Goal: Information Seeking & Learning: Find specific fact

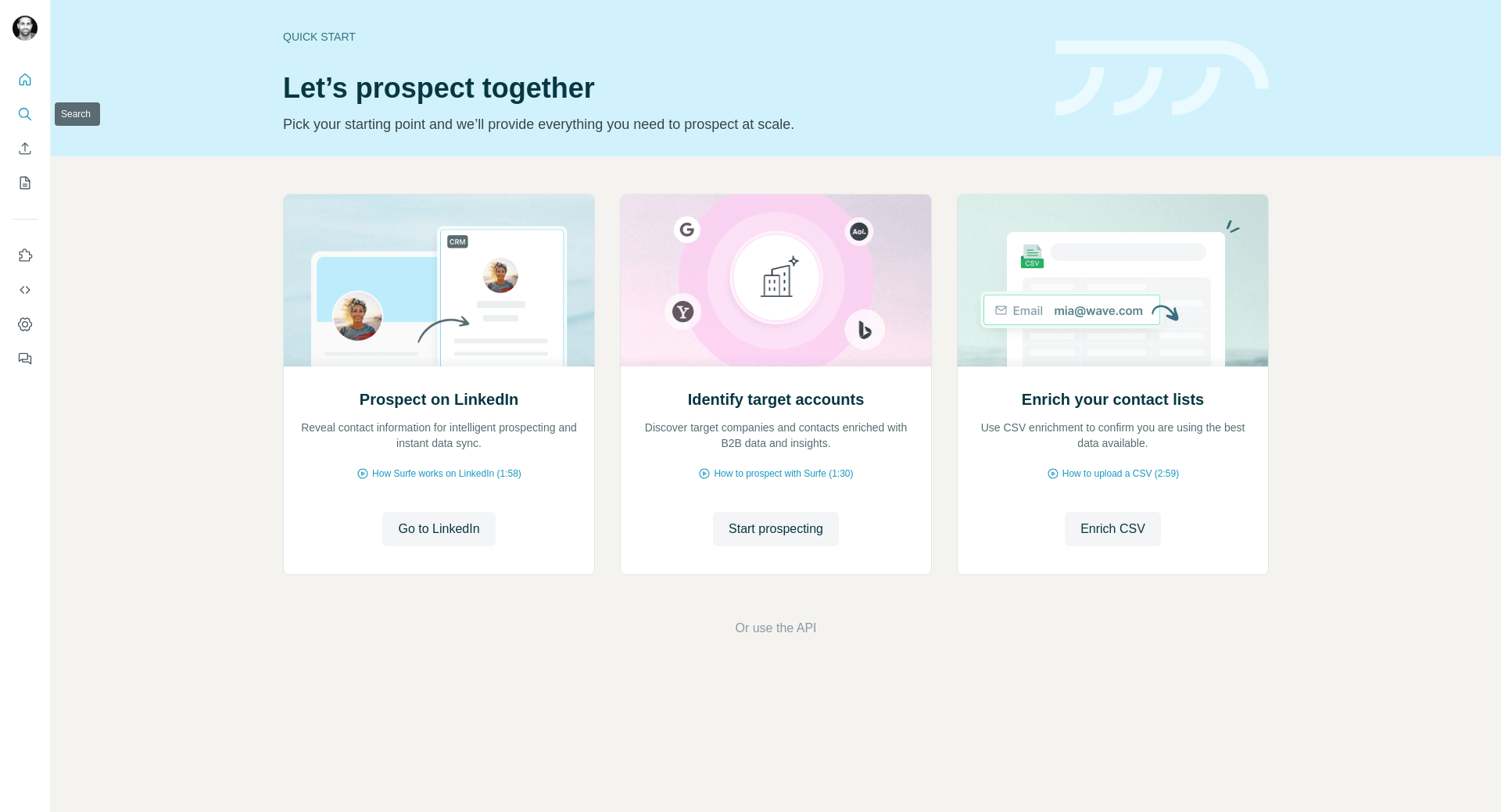
click at [22, 118] on icon "Search" at bounding box center [25, 114] width 16 height 16
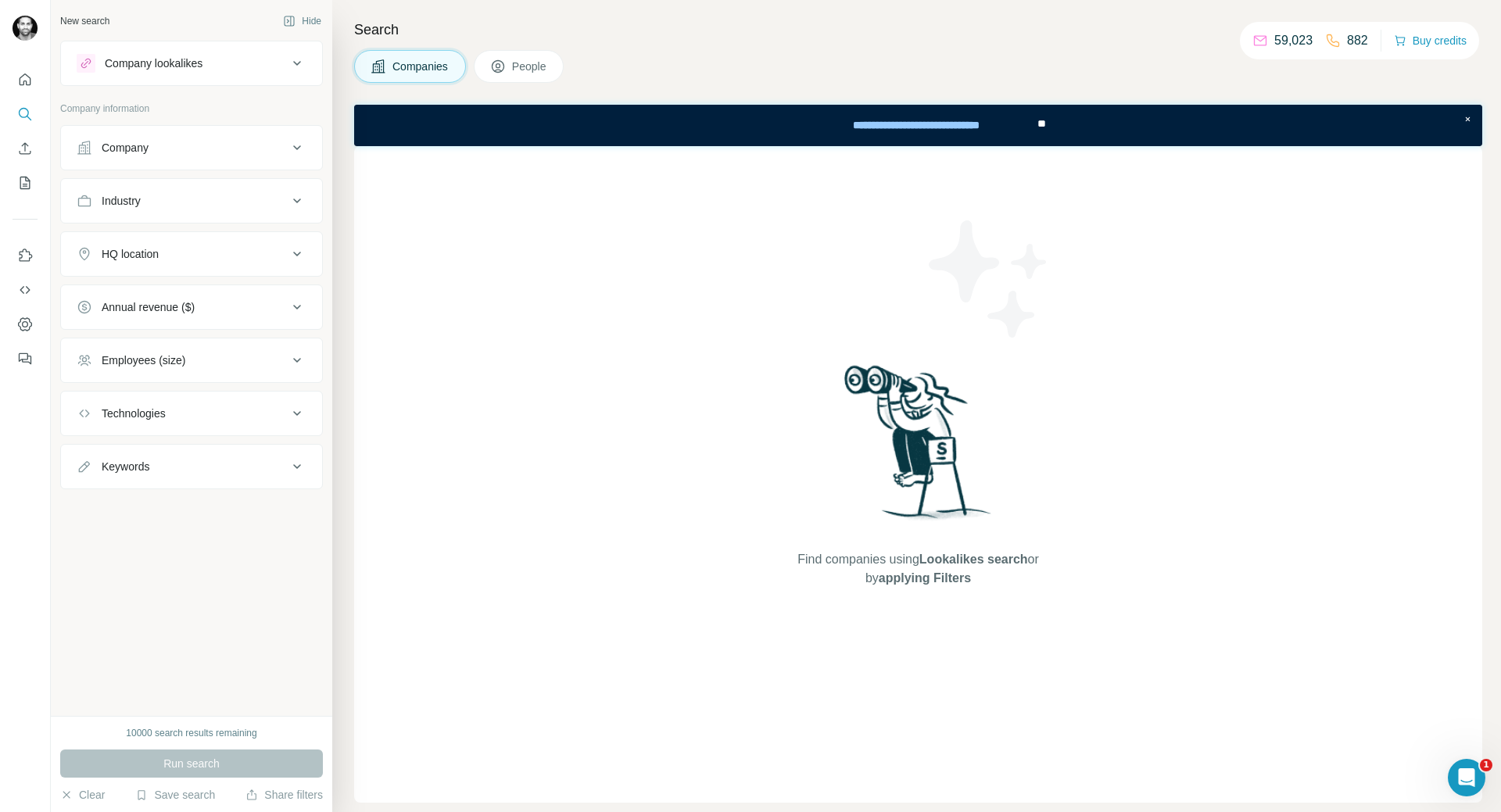
drag, startPoint x: 299, startPoint y: 148, endPoint x: 266, endPoint y: 291, distance: 146.8
click at [261, 303] on ul "Company Industry HQ location Annual revenue ($) Employees (size) Technologies K…" at bounding box center [191, 307] width 262 height 364
click at [513, 64] on button "People" at bounding box center [519, 66] width 91 height 33
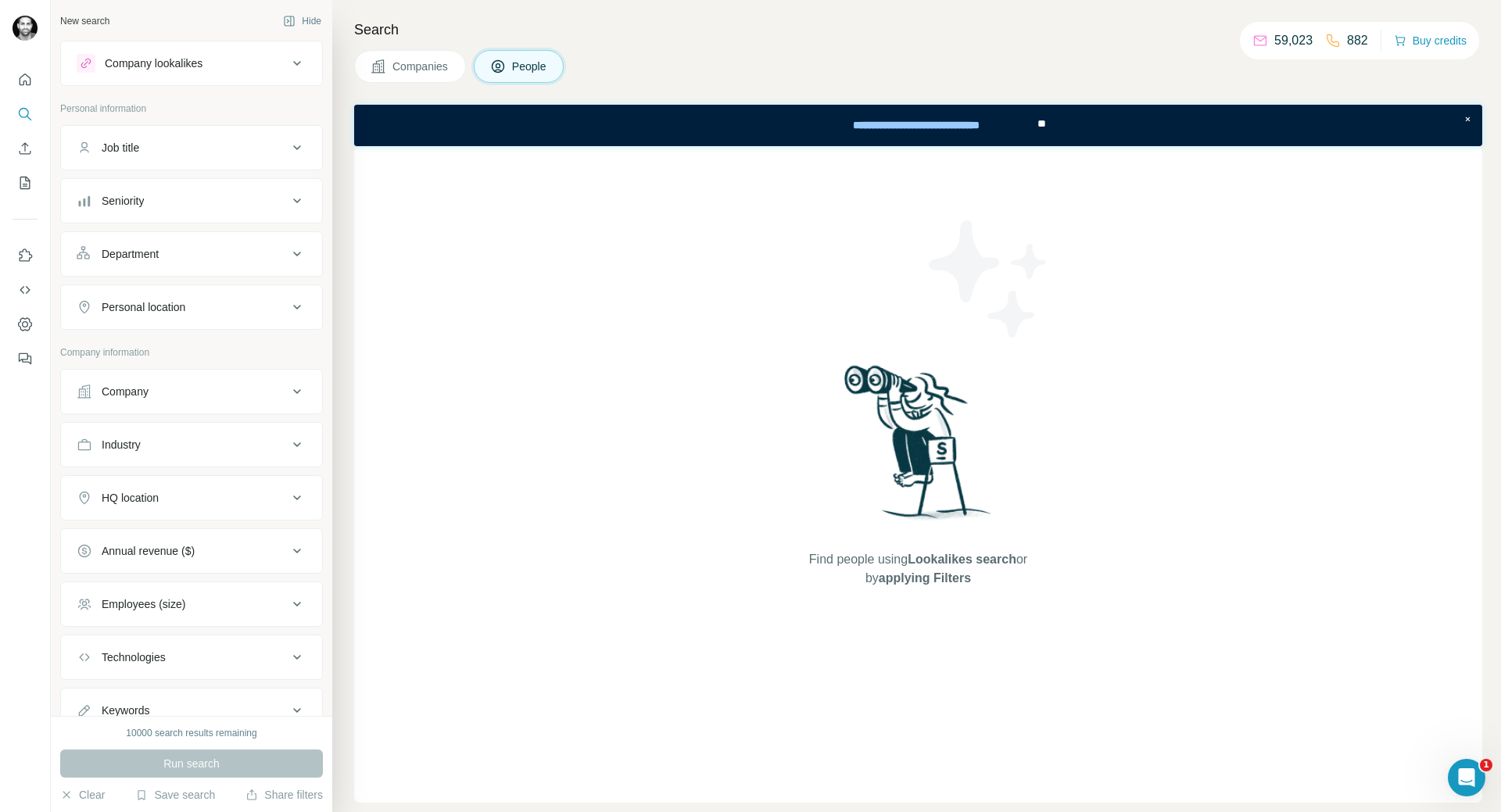
click at [271, 151] on div "Job title" at bounding box center [182, 148] width 211 height 16
click at [187, 190] on input "text" at bounding box center [176, 186] width 199 height 28
click at [185, 186] on input "**********" at bounding box center [176, 186] width 199 height 28
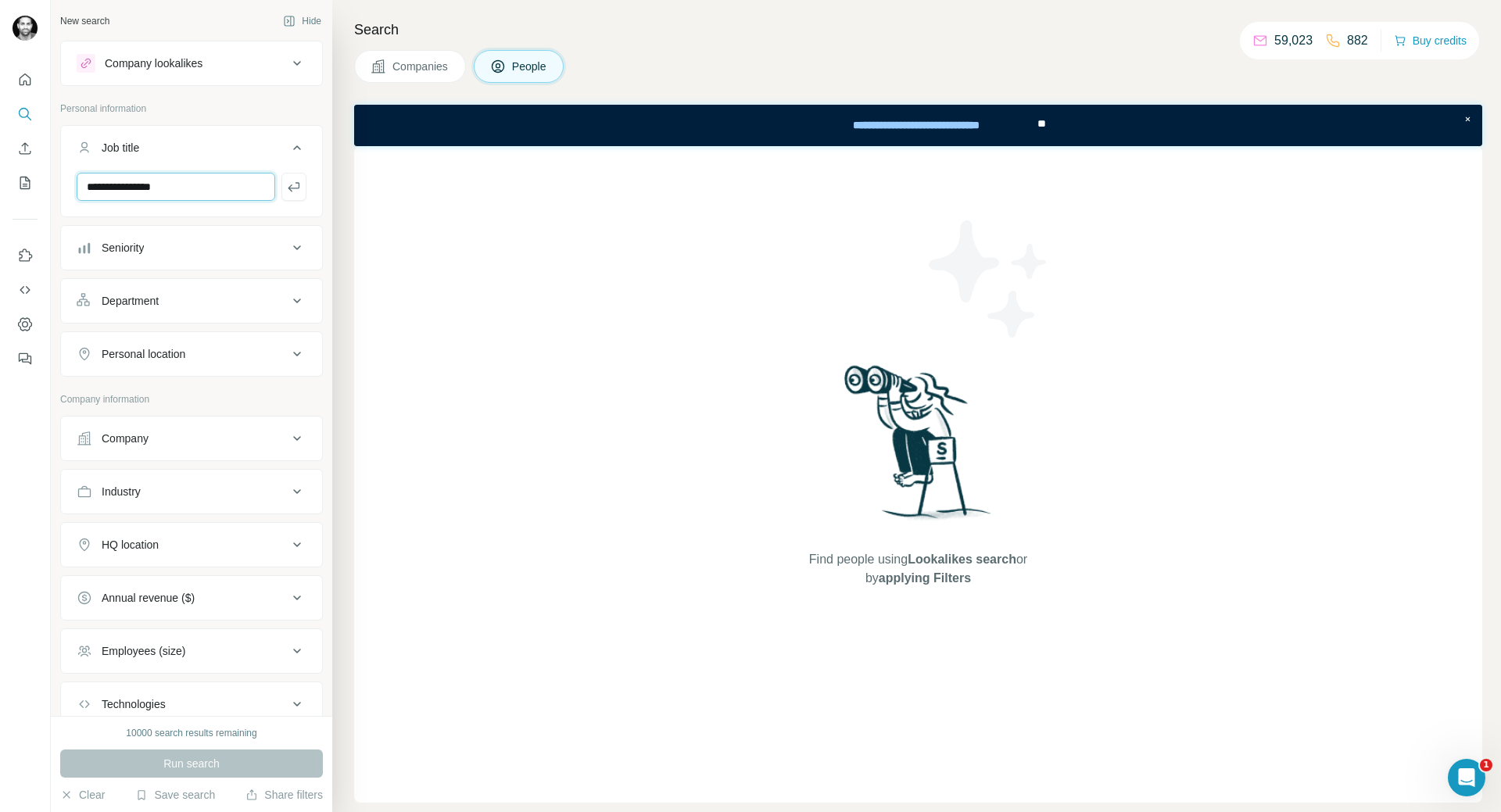
paste input "text"
click at [88, 193] on input "**********" at bounding box center [176, 186] width 199 height 28
type input "**********"
click at [286, 186] on icon "button" at bounding box center [294, 186] width 16 height 16
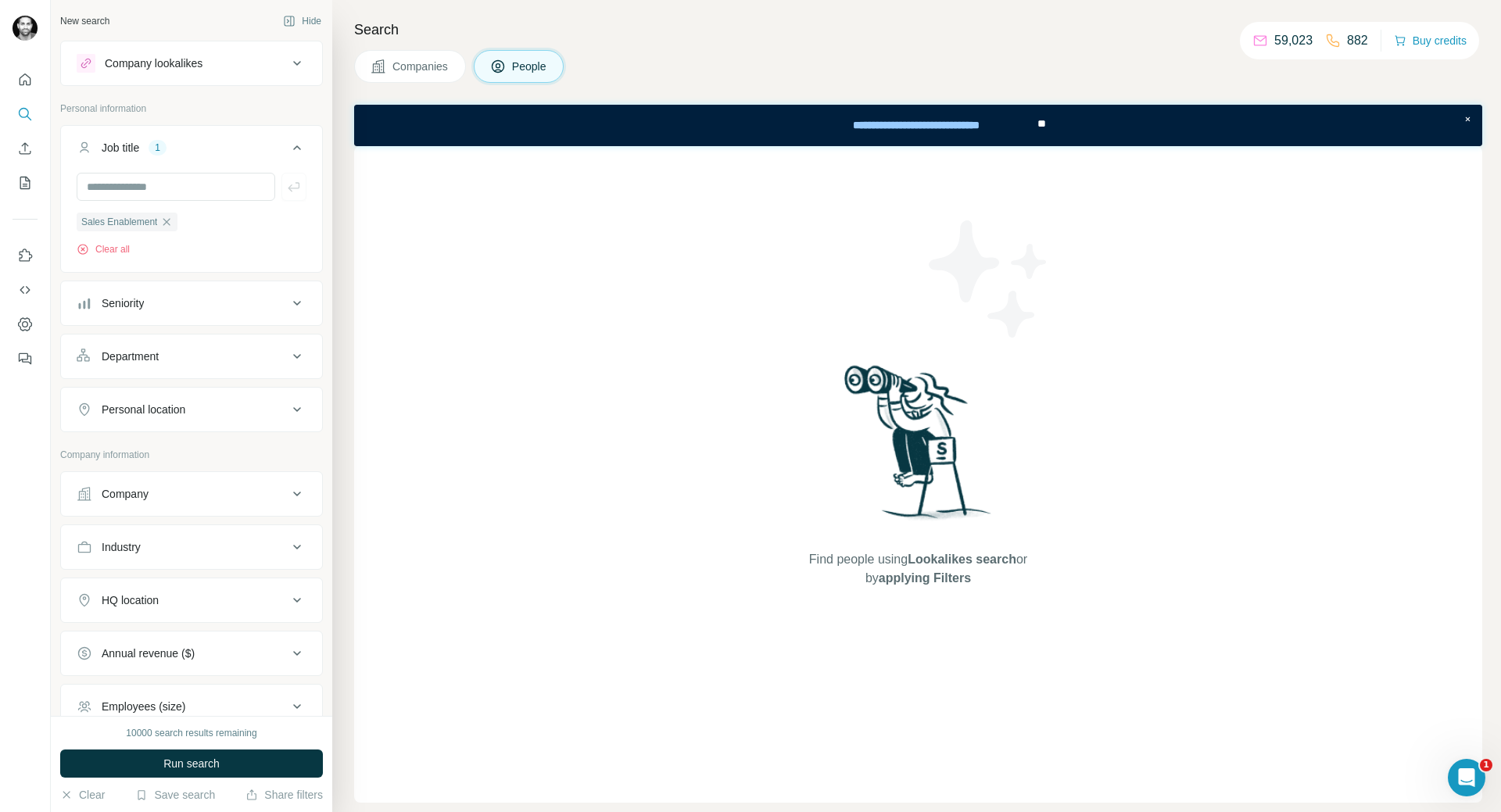
click at [261, 305] on div "Seniority" at bounding box center [182, 303] width 211 height 16
click at [216, 372] on button "Department" at bounding box center [192, 355] width 261 height 37
click at [219, 368] on button "Department" at bounding box center [192, 359] width 261 height 44
click at [195, 415] on div "Personal location" at bounding box center [182, 409] width 211 height 16
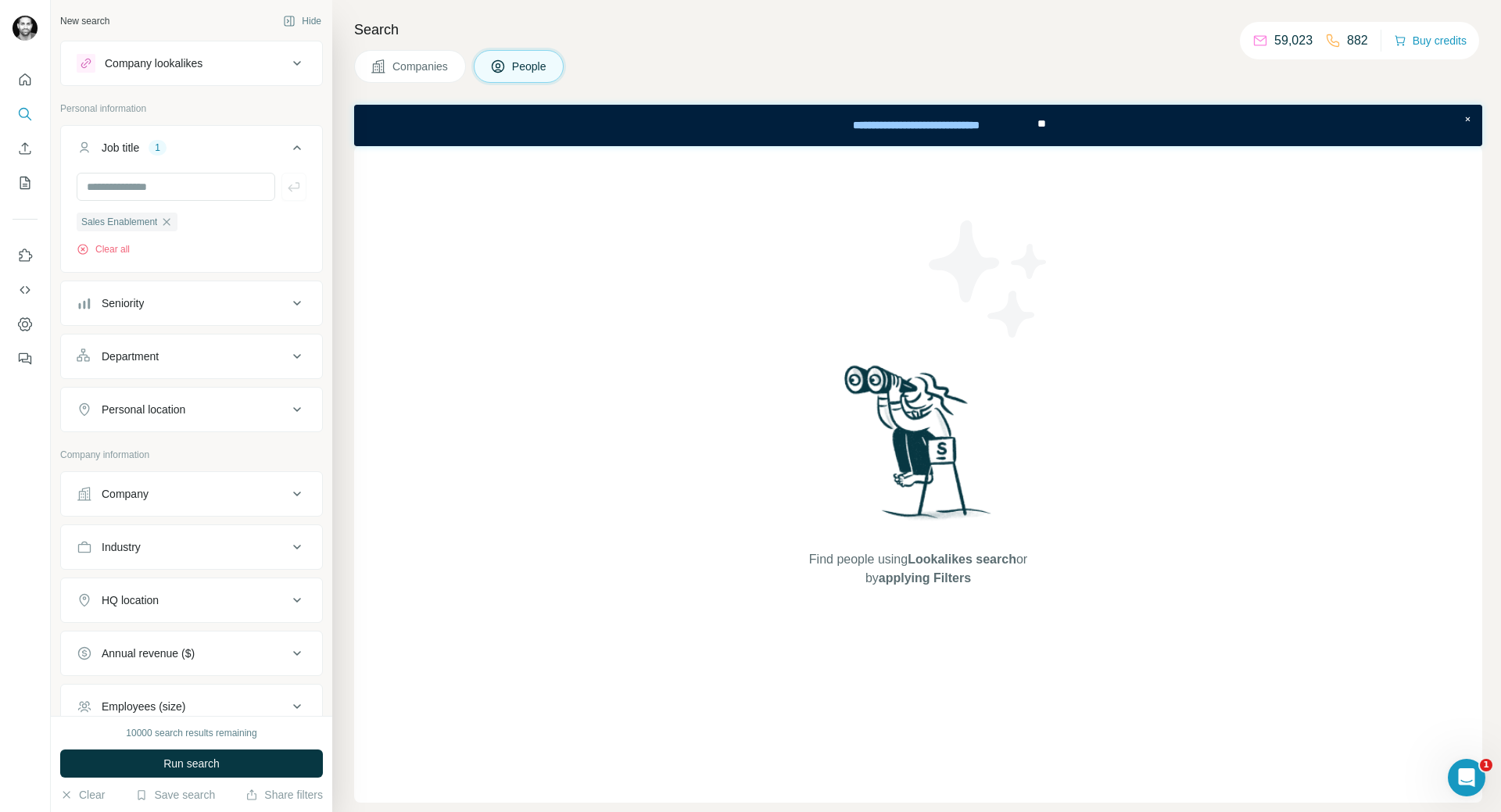
click at [288, 419] on icon at bounding box center [297, 409] width 19 height 19
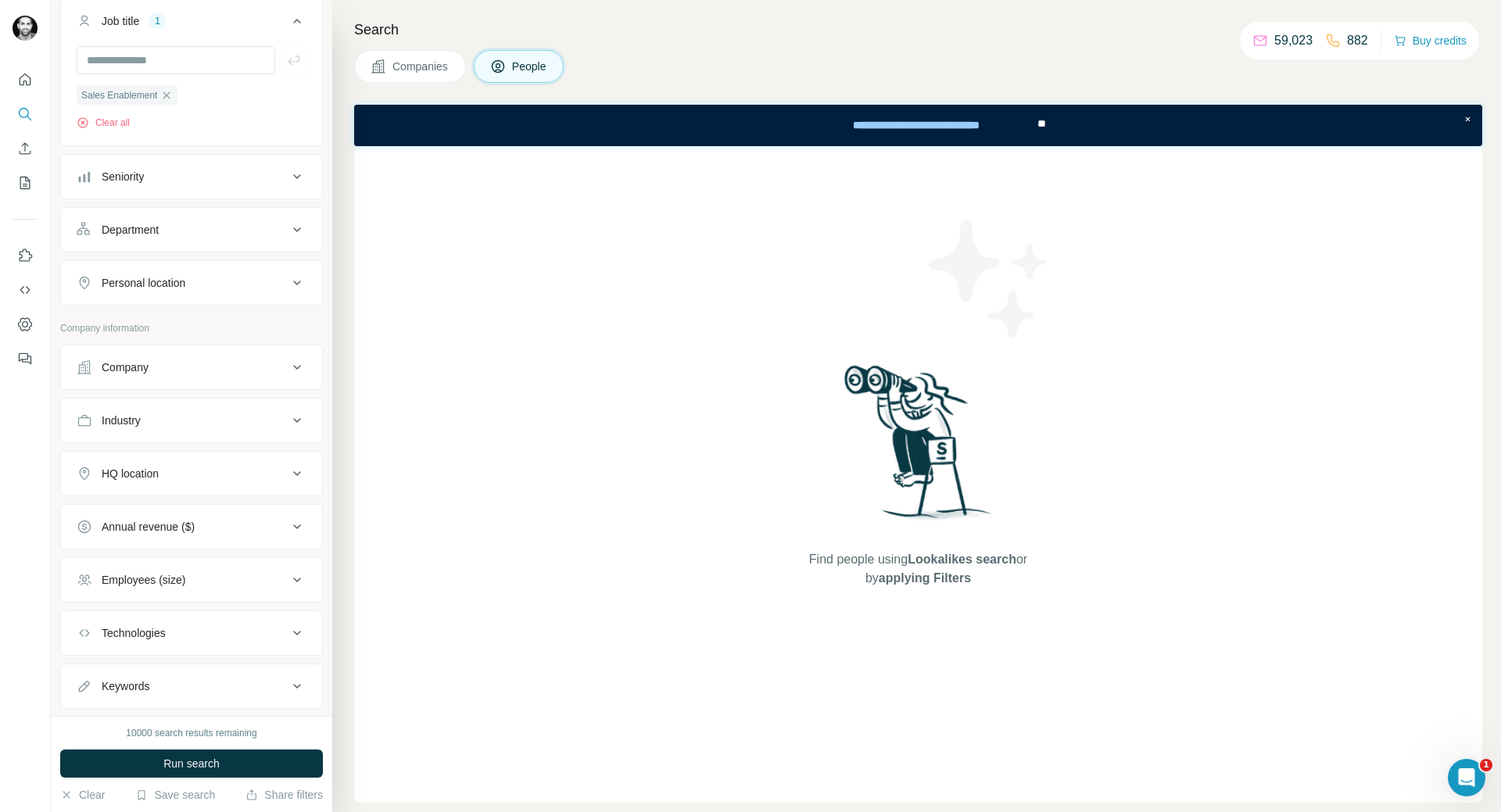
scroll to position [156, 0]
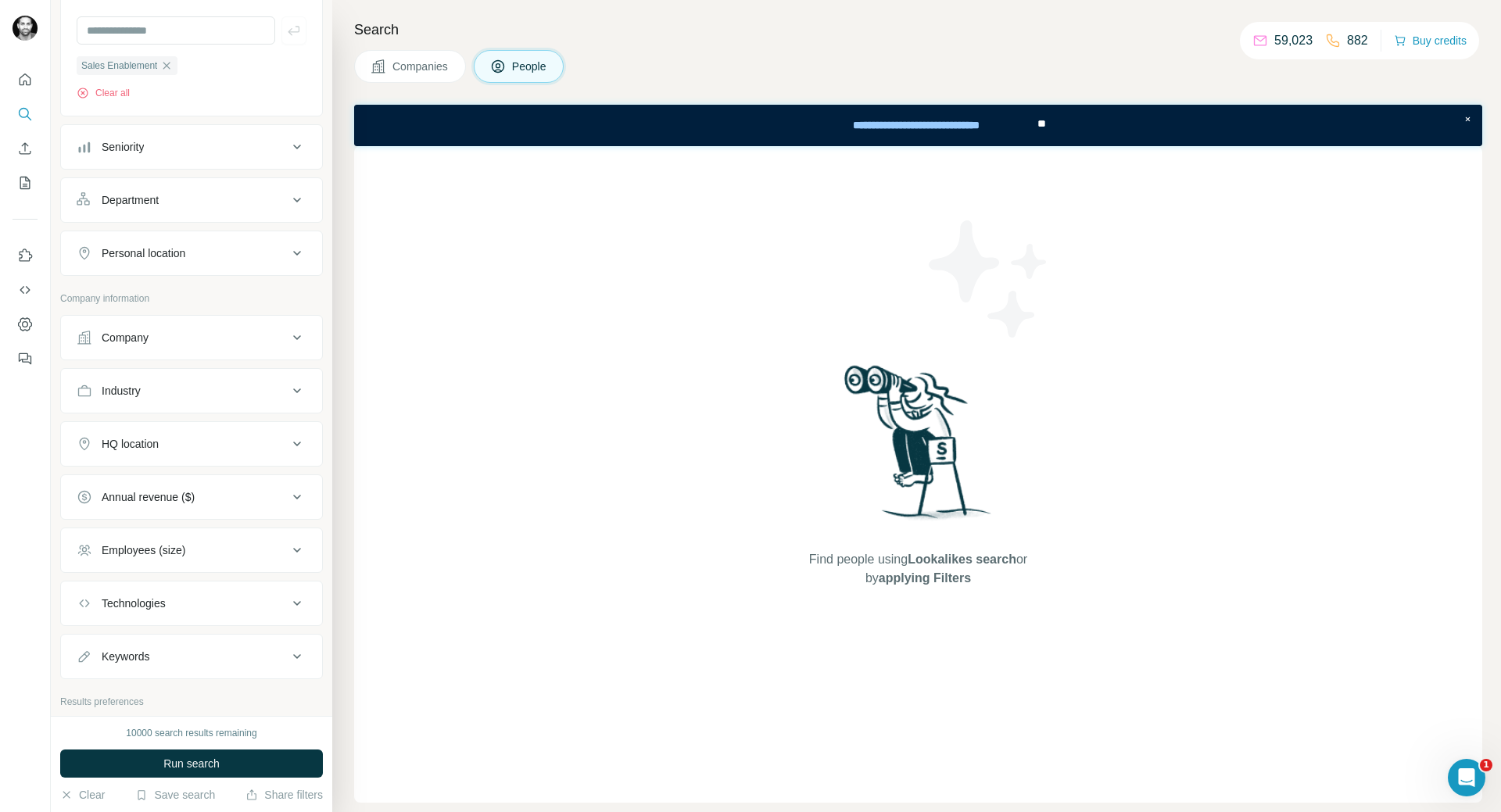
click at [260, 447] on div "HQ location" at bounding box center [182, 443] width 211 height 16
click at [216, 488] on input "text" at bounding box center [192, 483] width 230 height 28
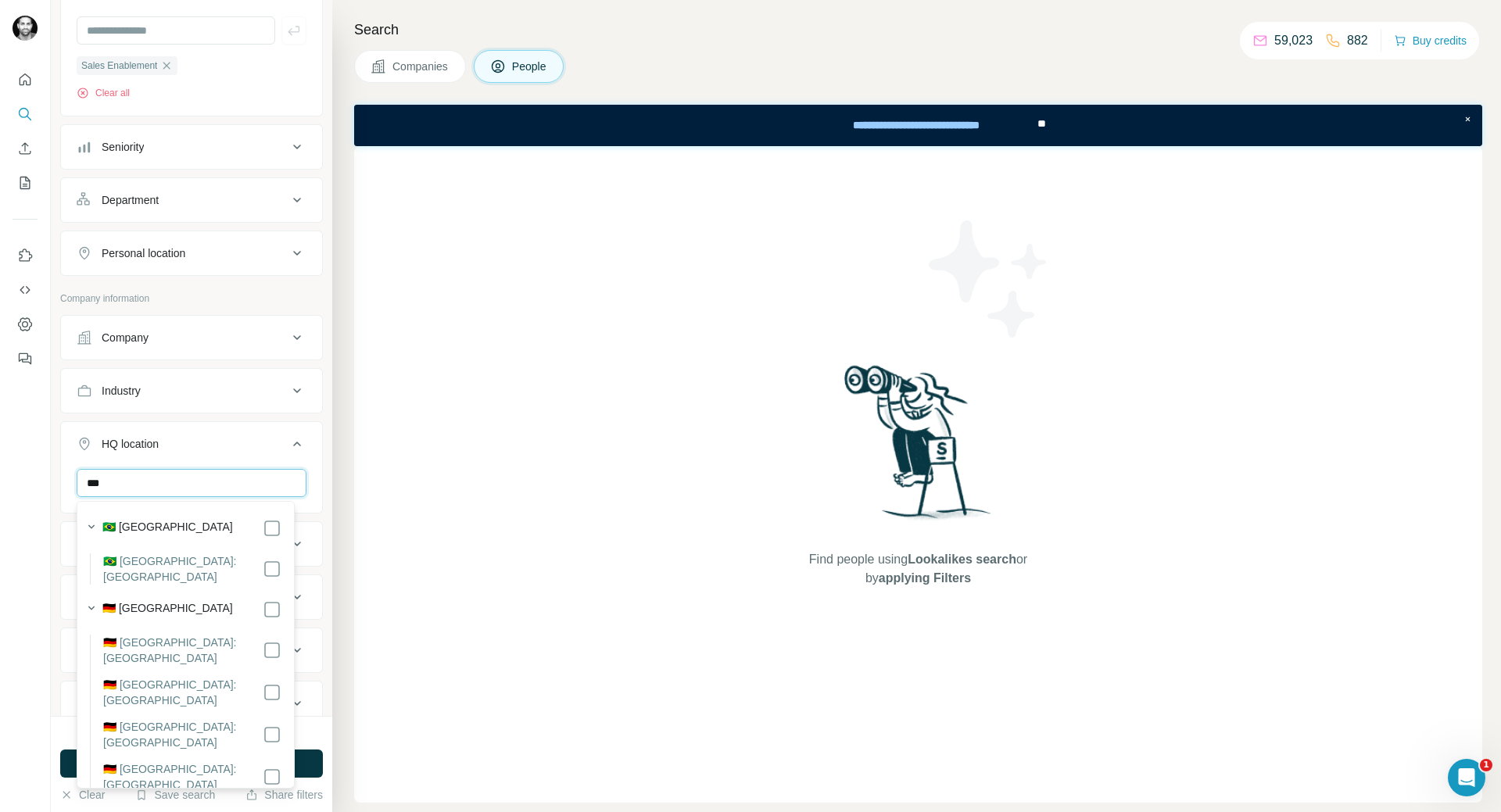
click at [222, 484] on input "***" at bounding box center [192, 483] width 230 height 28
type input "***"
click at [390, 459] on div "Find people using Lookalikes search or by applying Filters" at bounding box center [918, 474] width 1128 height 656
click at [314, 527] on div "New search Hide Company lookalikes Personal information Job title 1 Sales Enabl…" at bounding box center [191, 357] width 282 height 715
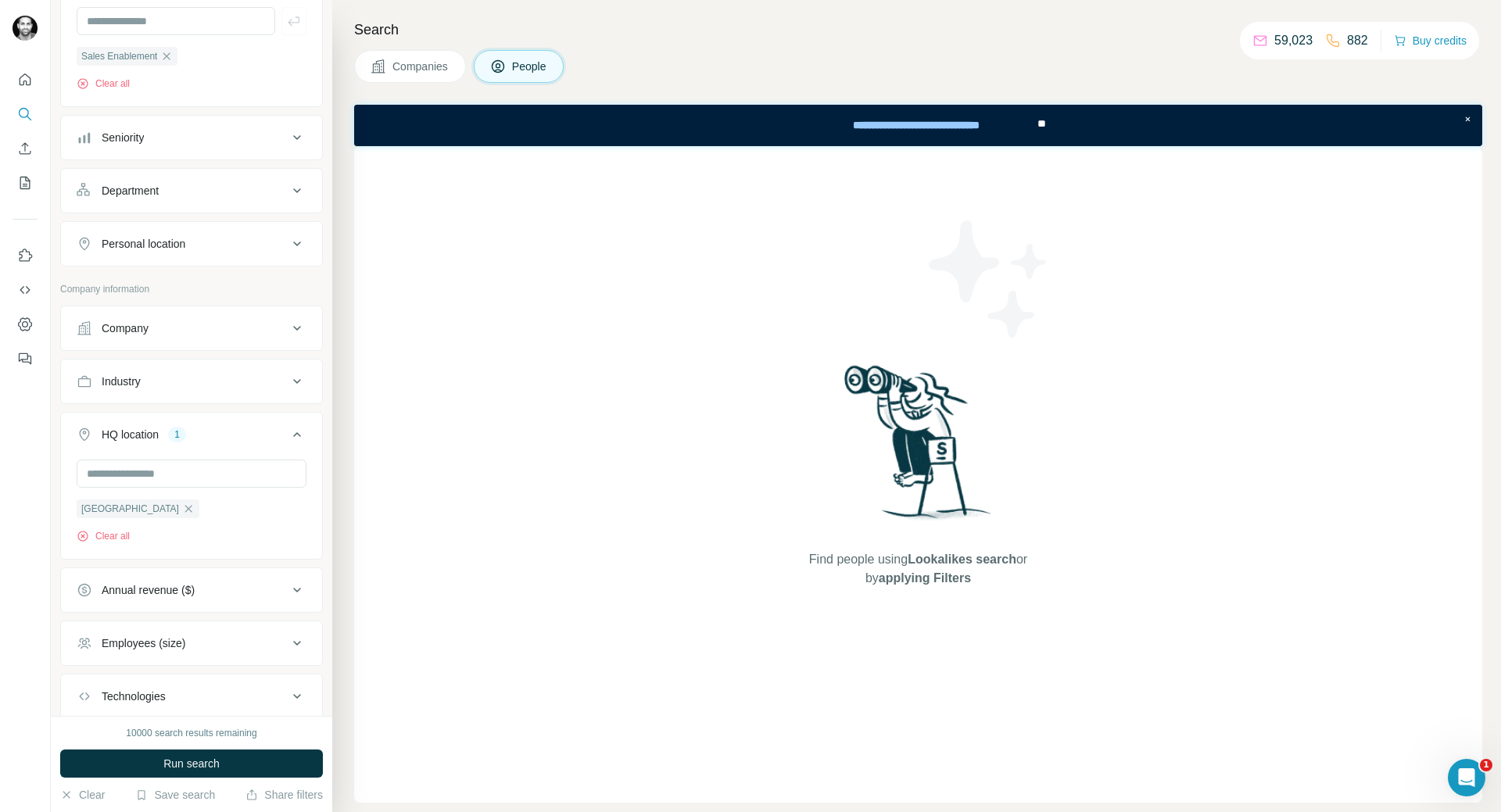
scroll to position [145, 0]
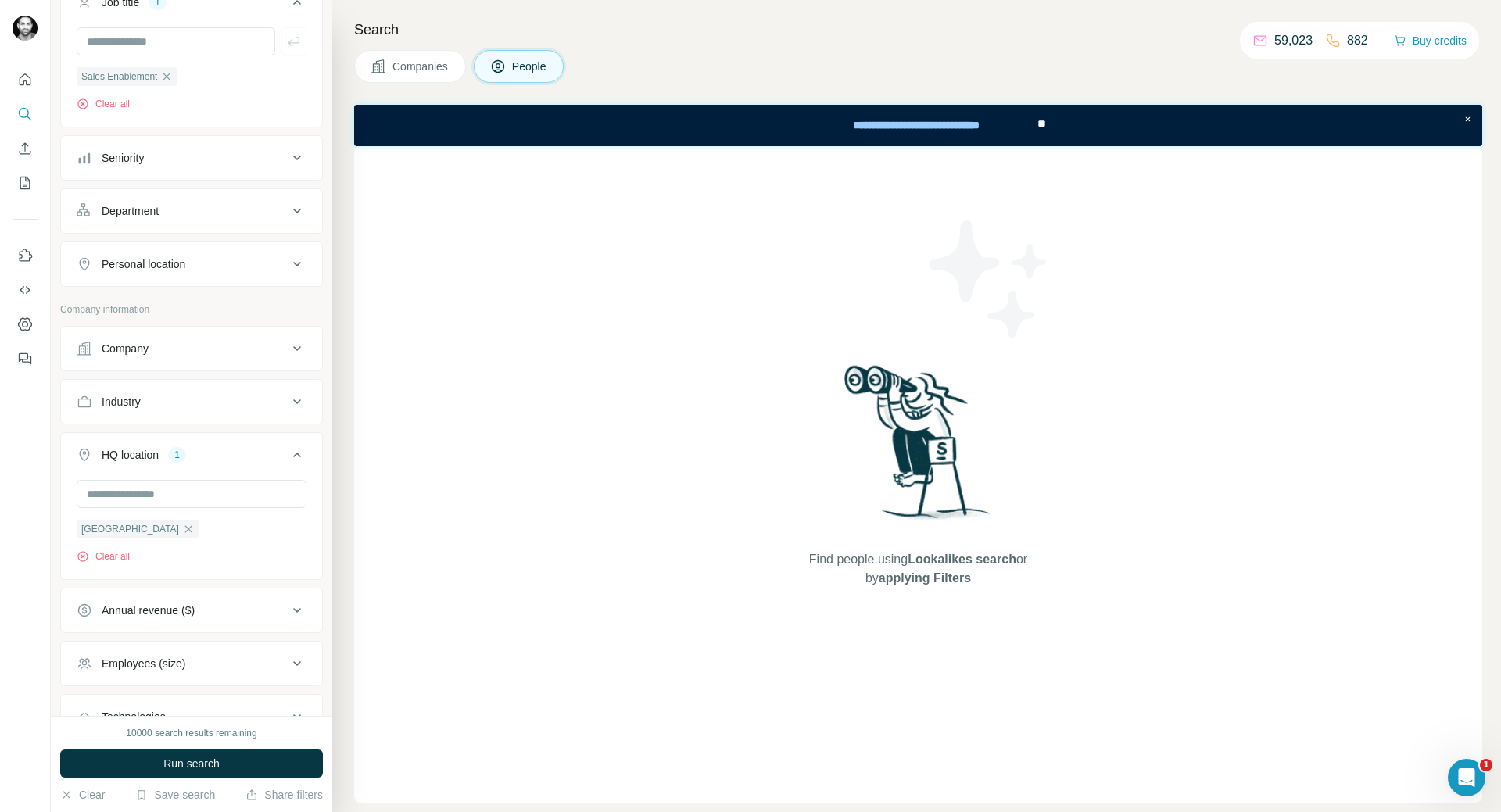
click at [289, 269] on icon at bounding box center [297, 264] width 19 height 19
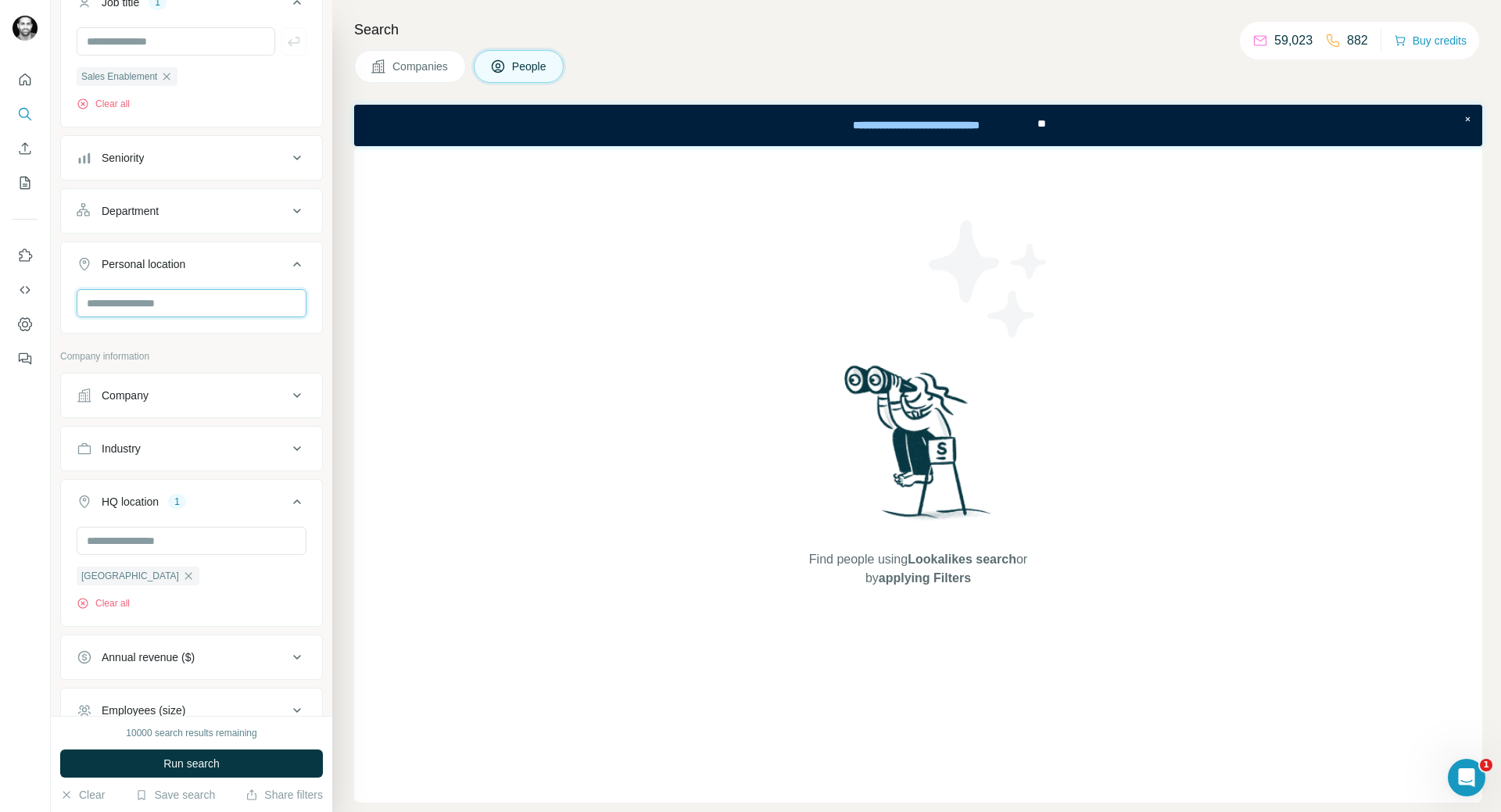
click at [190, 308] on input "text" at bounding box center [192, 303] width 230 height 28
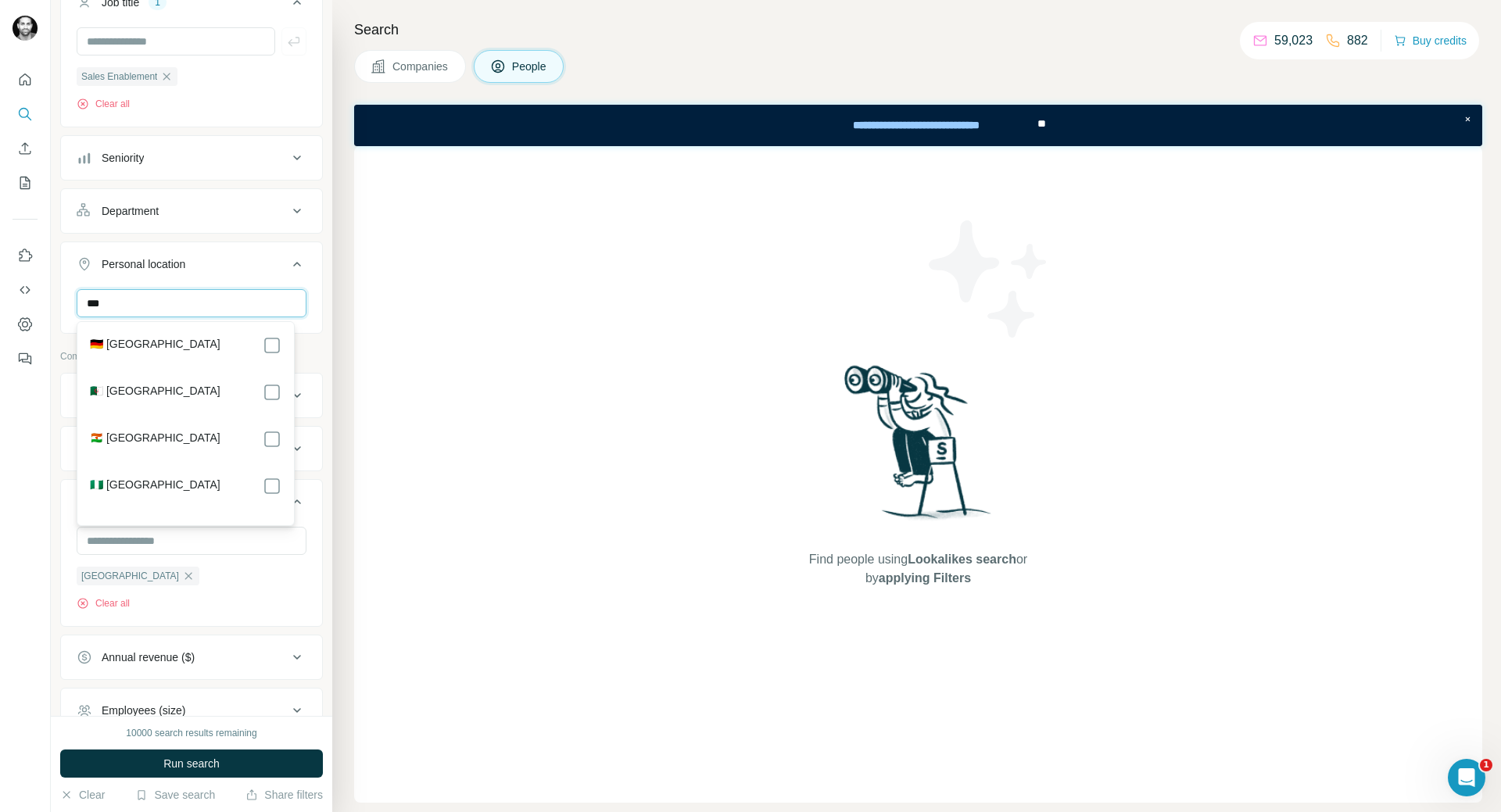
type input "***"
click at [182, 638] on icon "button" at bounding box center [188, 631] width 12 height 12
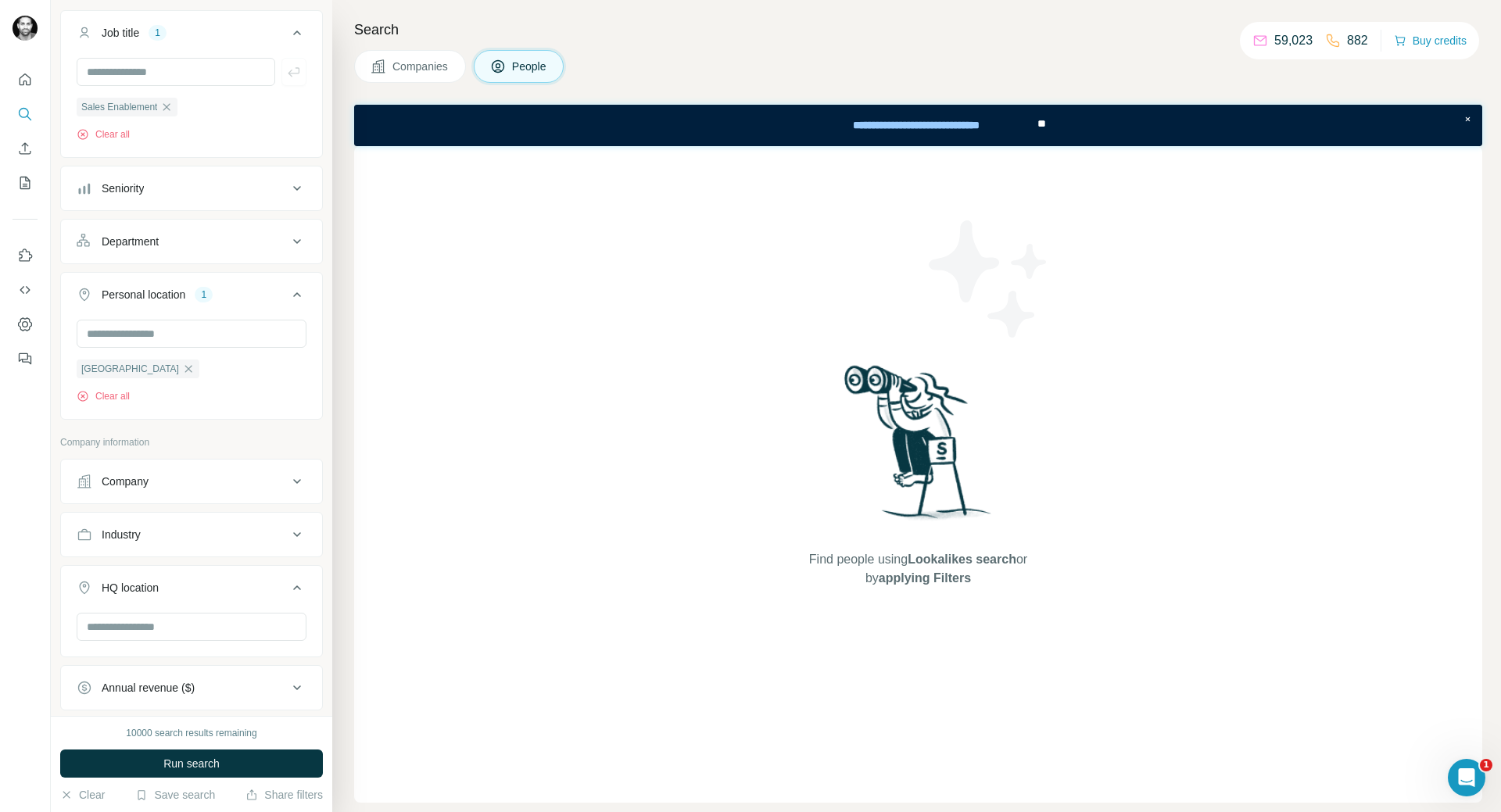
scroll to position [114, 0]
click at [207, 765] on span "Run search" at bounding box center [191, 763] width 57 height 16
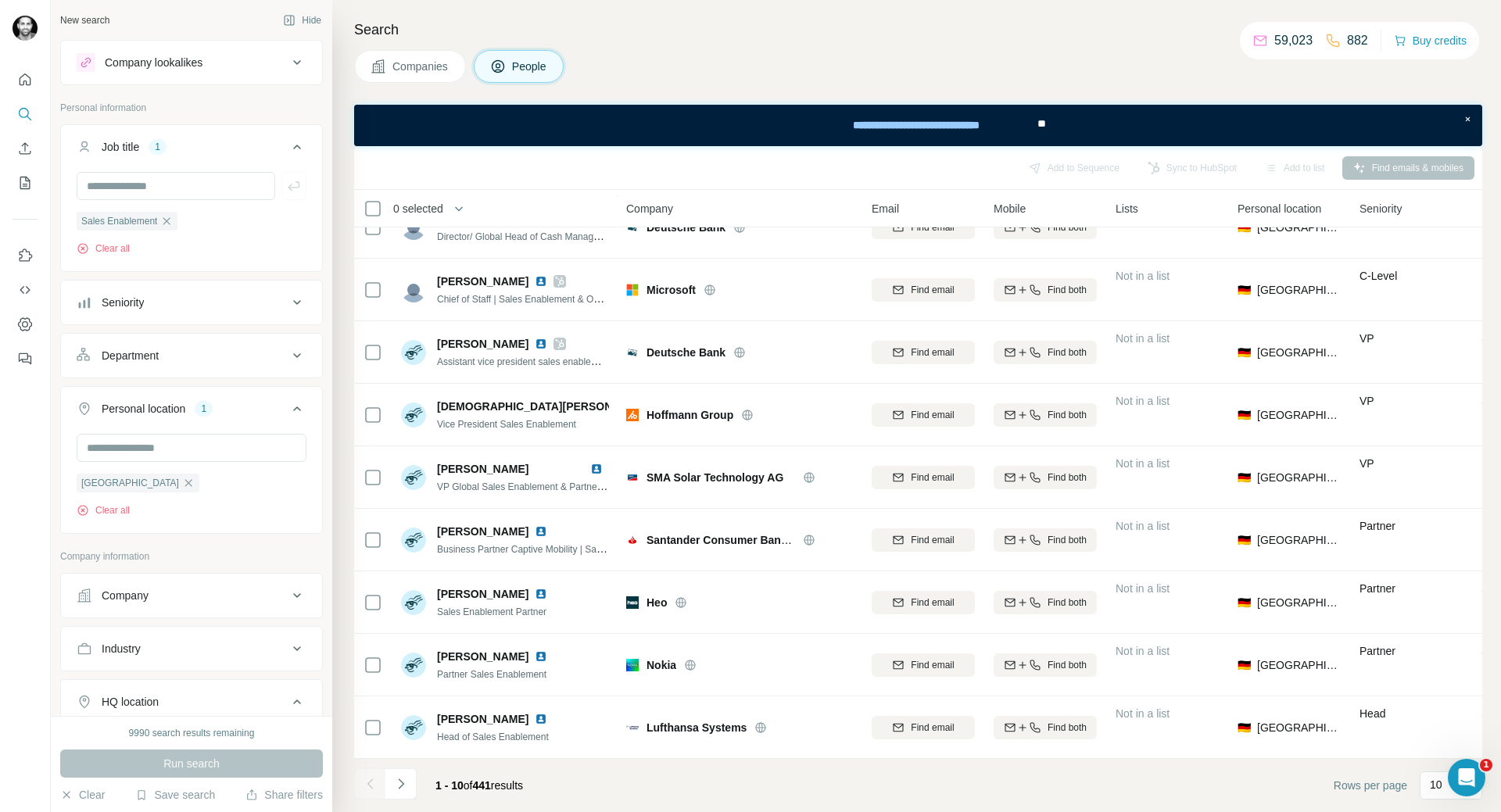
scroll to position [0, 0]
click at [204, 308] on div "Seniority" at bounding box center [182, 303] width 211 height 16
click at [276, 307] on button "Seniority" at bounding box center [192, 306] width 261 height 44
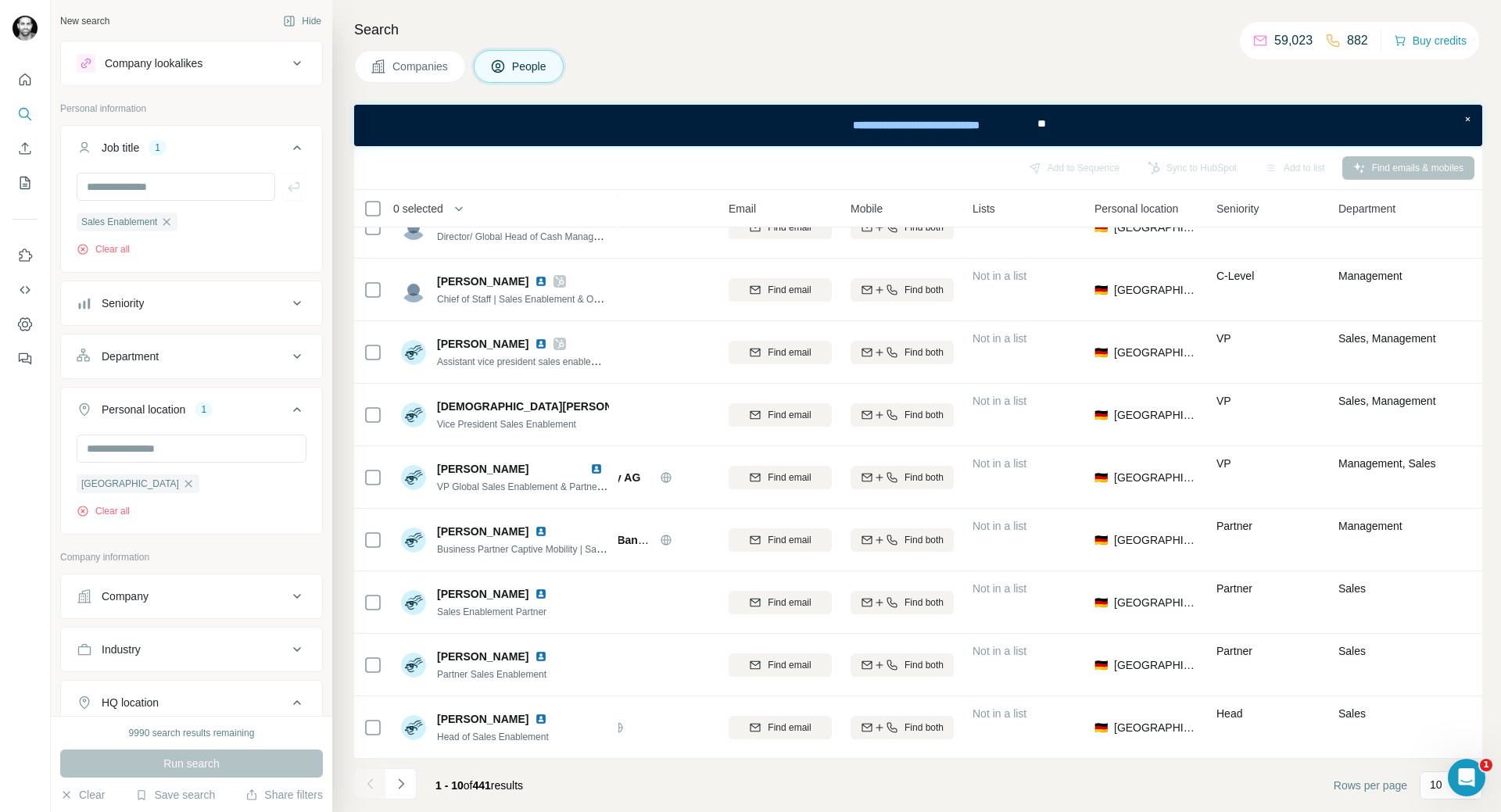
scroll to position [102, 0]
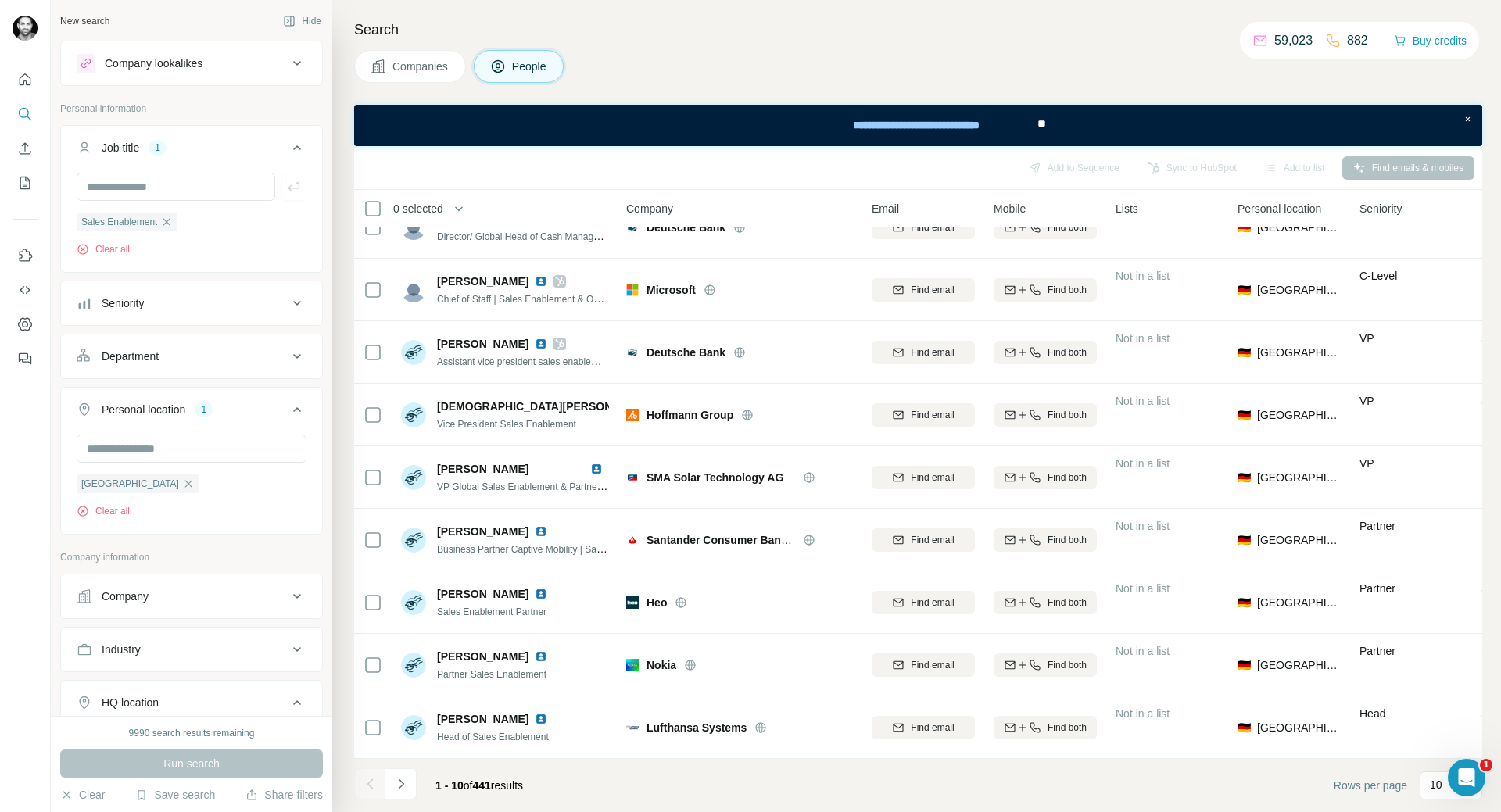
click at [288, 303] on icon at bounding box center [297, 303] width 19 height 19
click at [86, 456] on icon at bounding box center [86, 457] width 19 height 19
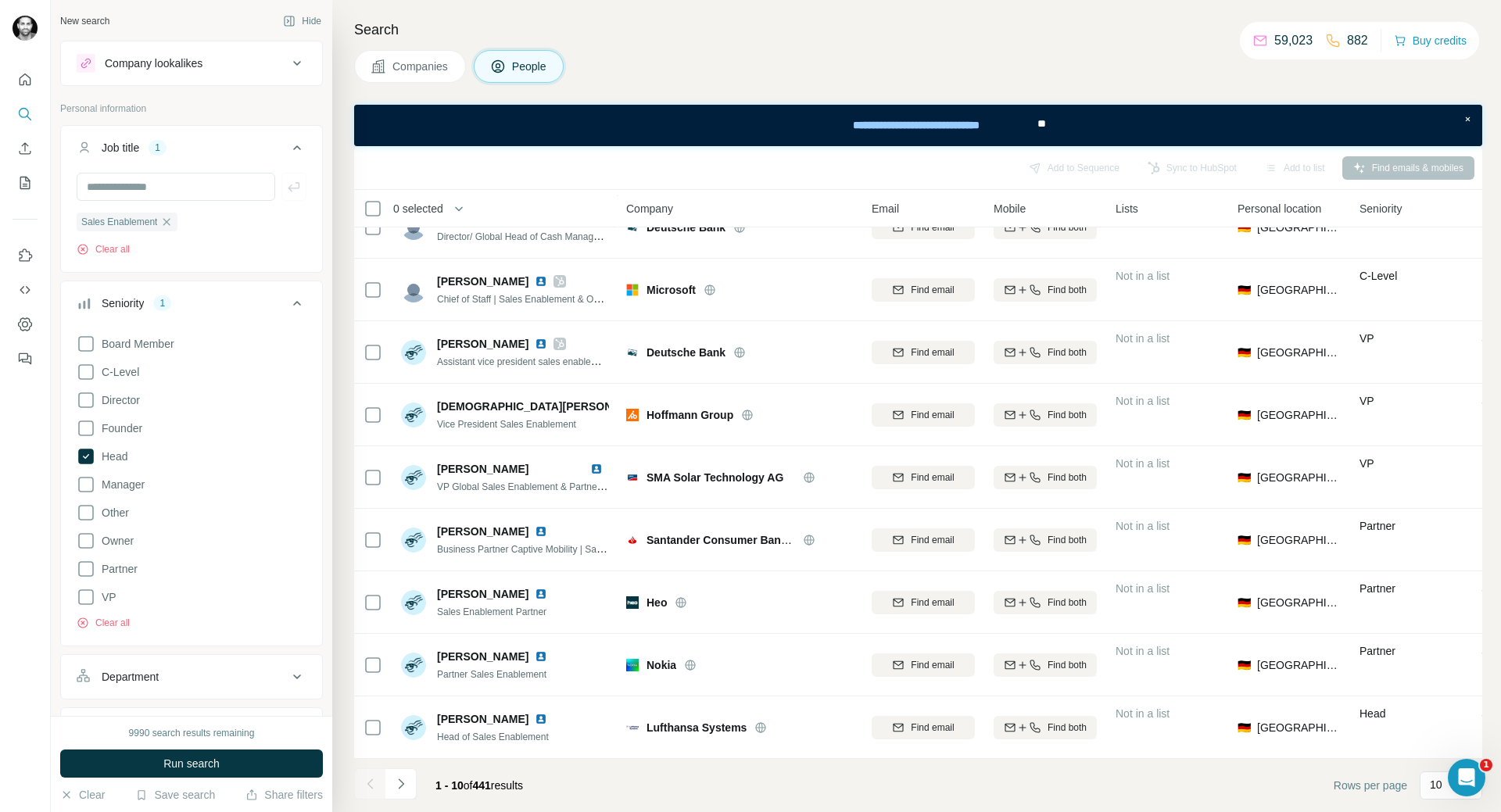
click at [341, 107] on div "Search Companies People Add to Sequence Sync to HubSpot Add to list Find emails…" at bounding box center [916, 406] width 1169 height 812
click at [201, 768] on span "Run search" at bounding box center [191, 763] width 57 height 16
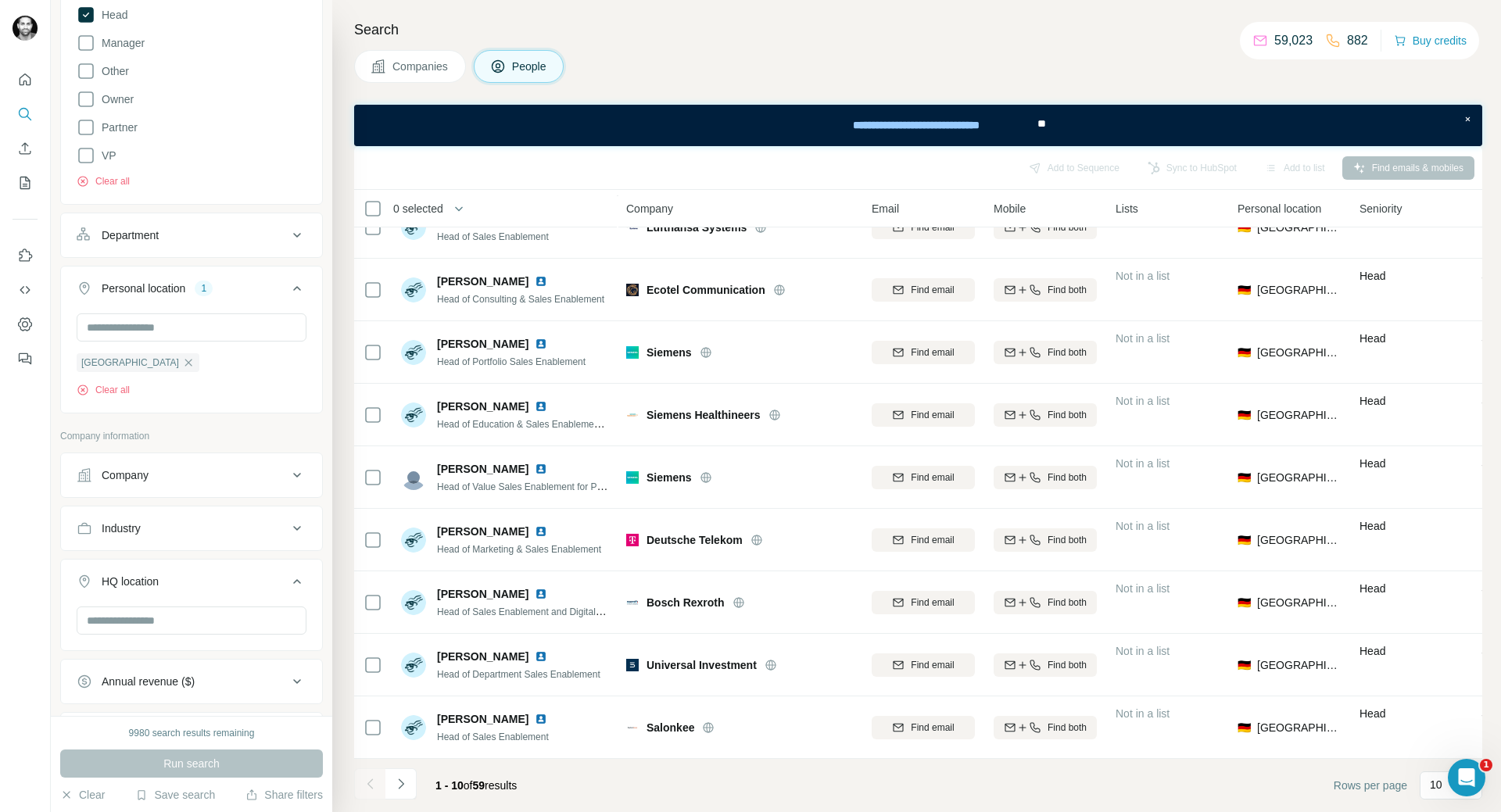
scroll to position [469, 0]
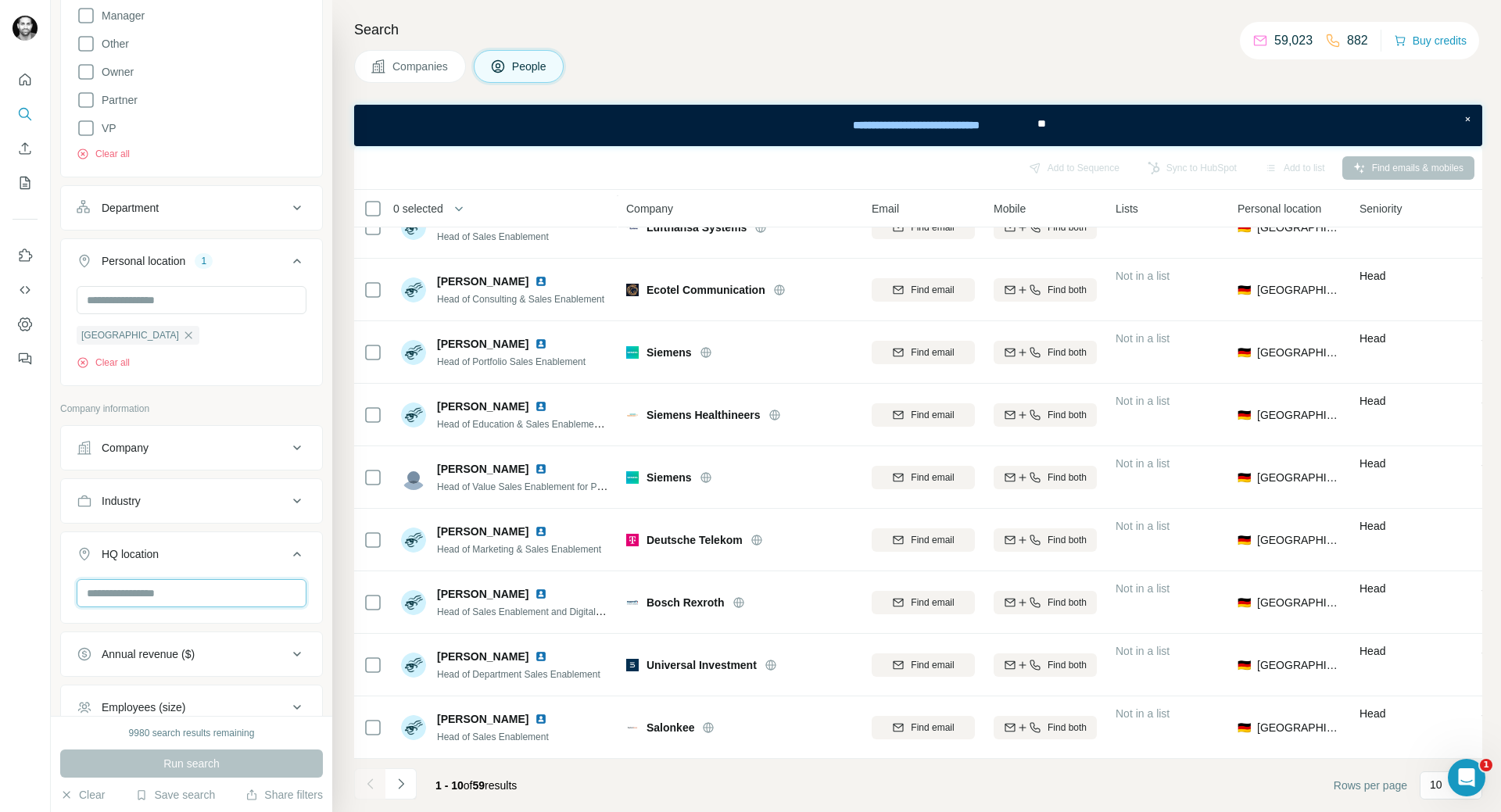
click at [160, 601] on input "text" at bounding box center [192, 592] width 230 height 28
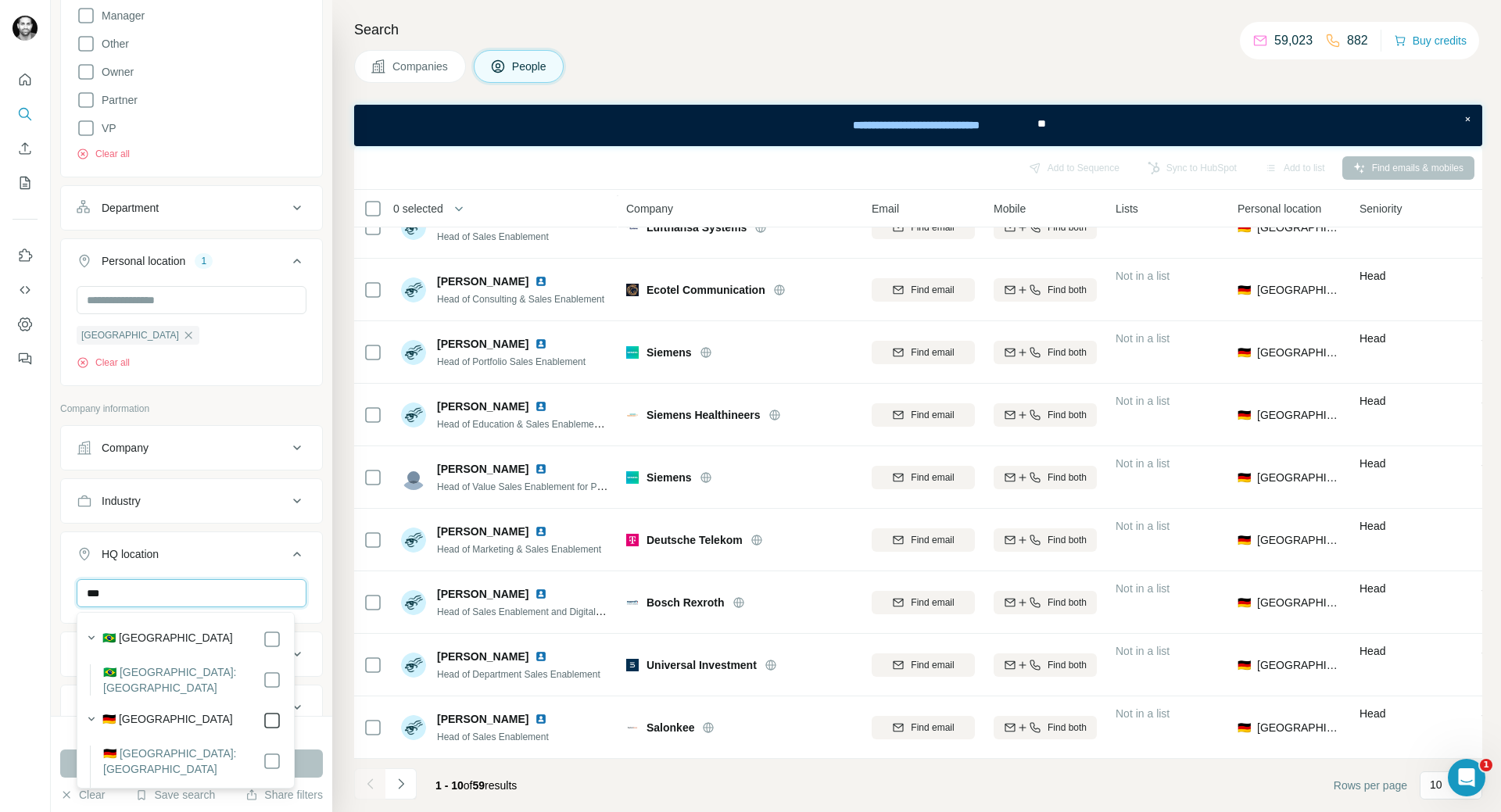
type input "***"
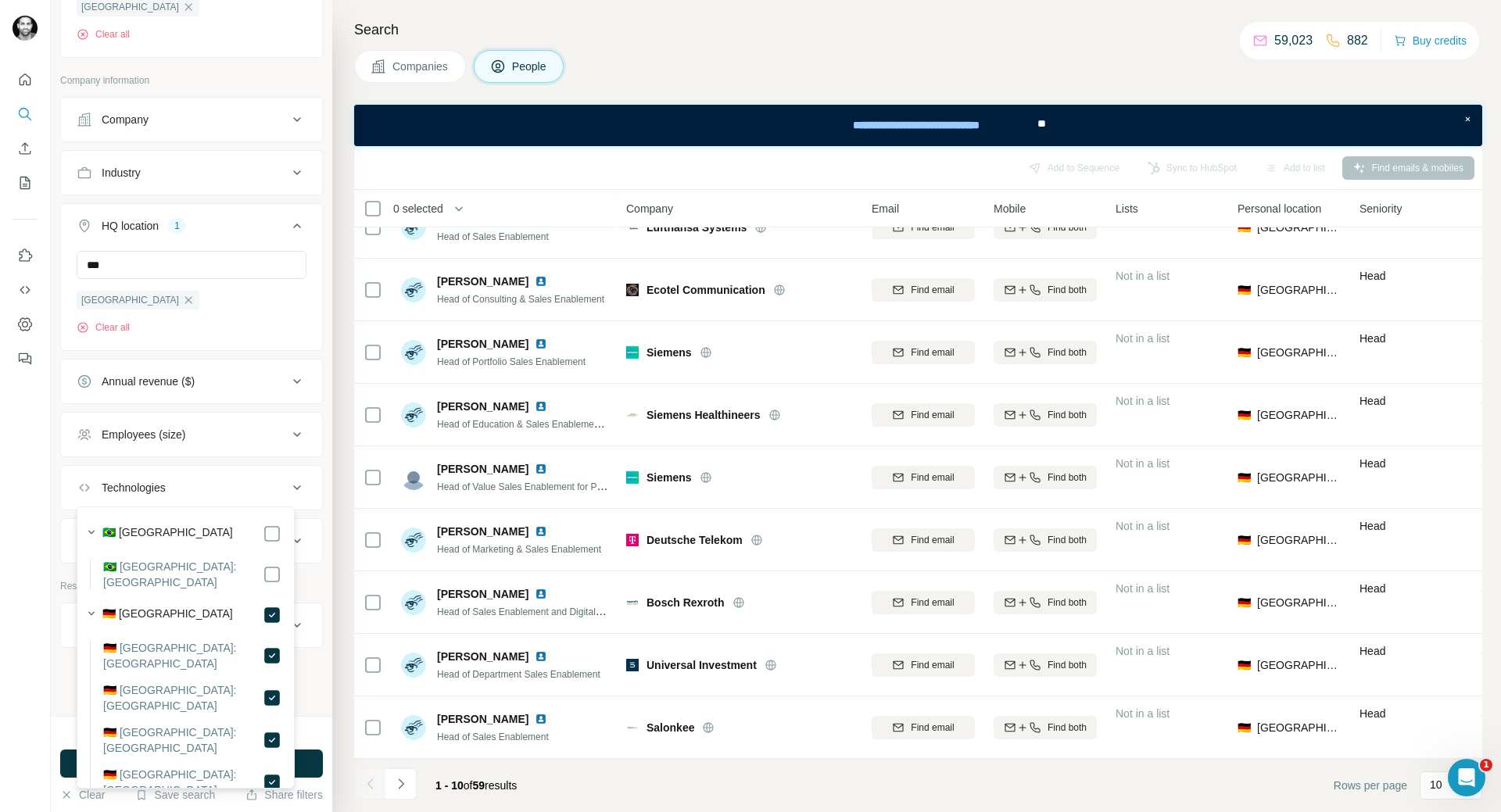
scroll to position [803, 0]
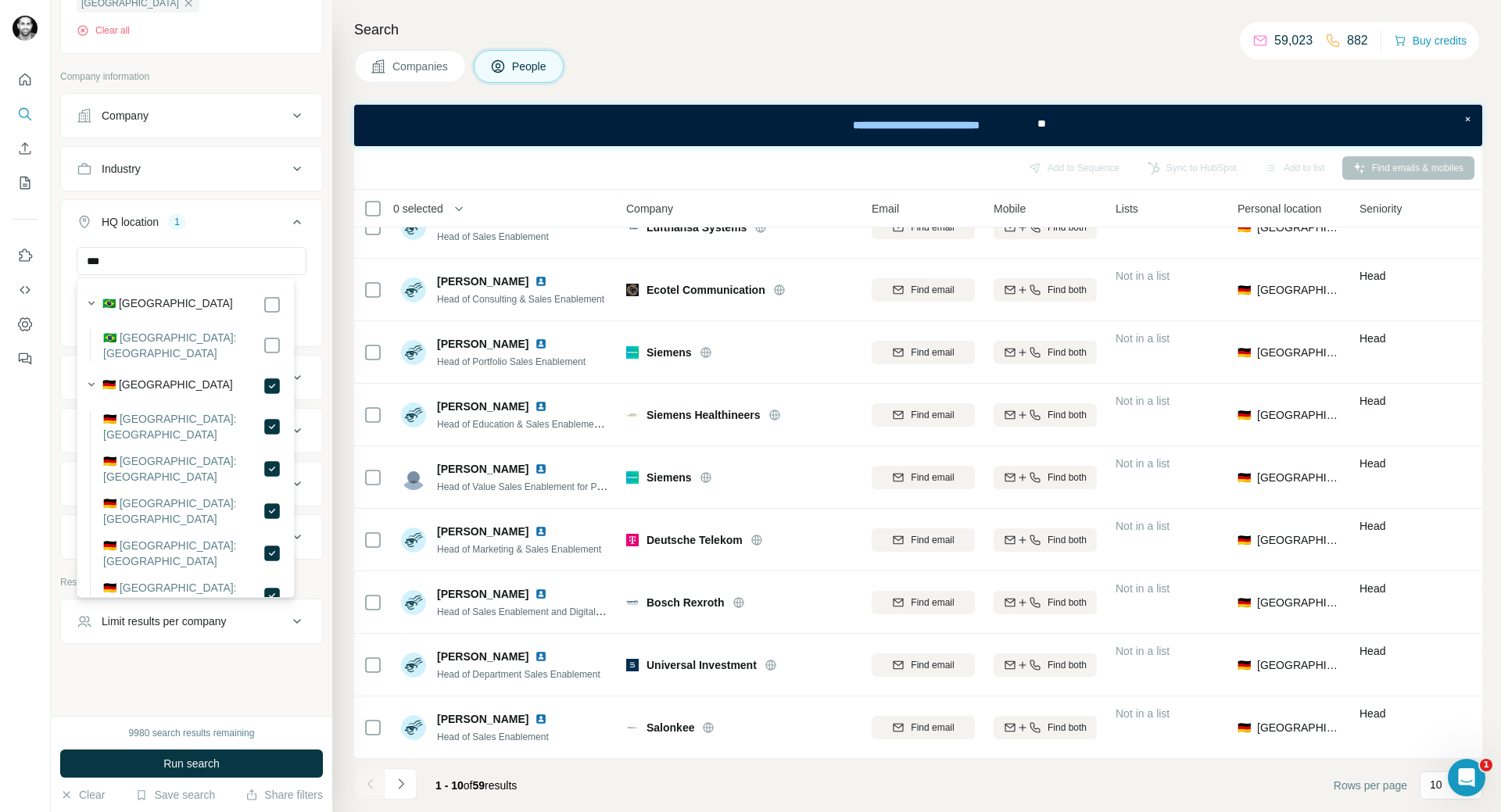
click at [143, 686] on div "New search Hide Company lookalikes Personal information Job title 1 Sales Enabl…" at bounding box center [191, 357] width 282 height 715
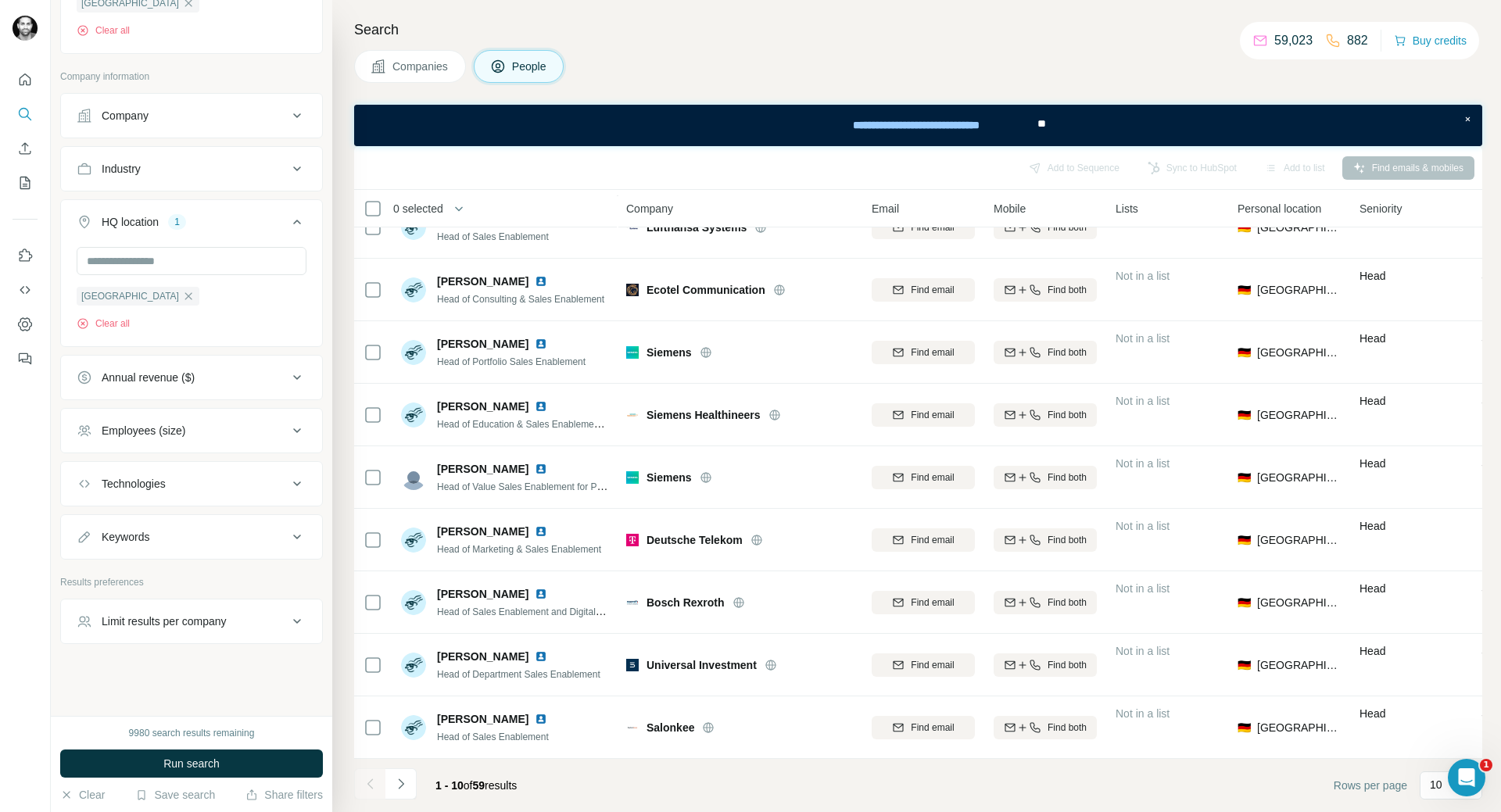
click at [187, 762] on span "Run search" at bounding box center [191, 763] width 57 height 16
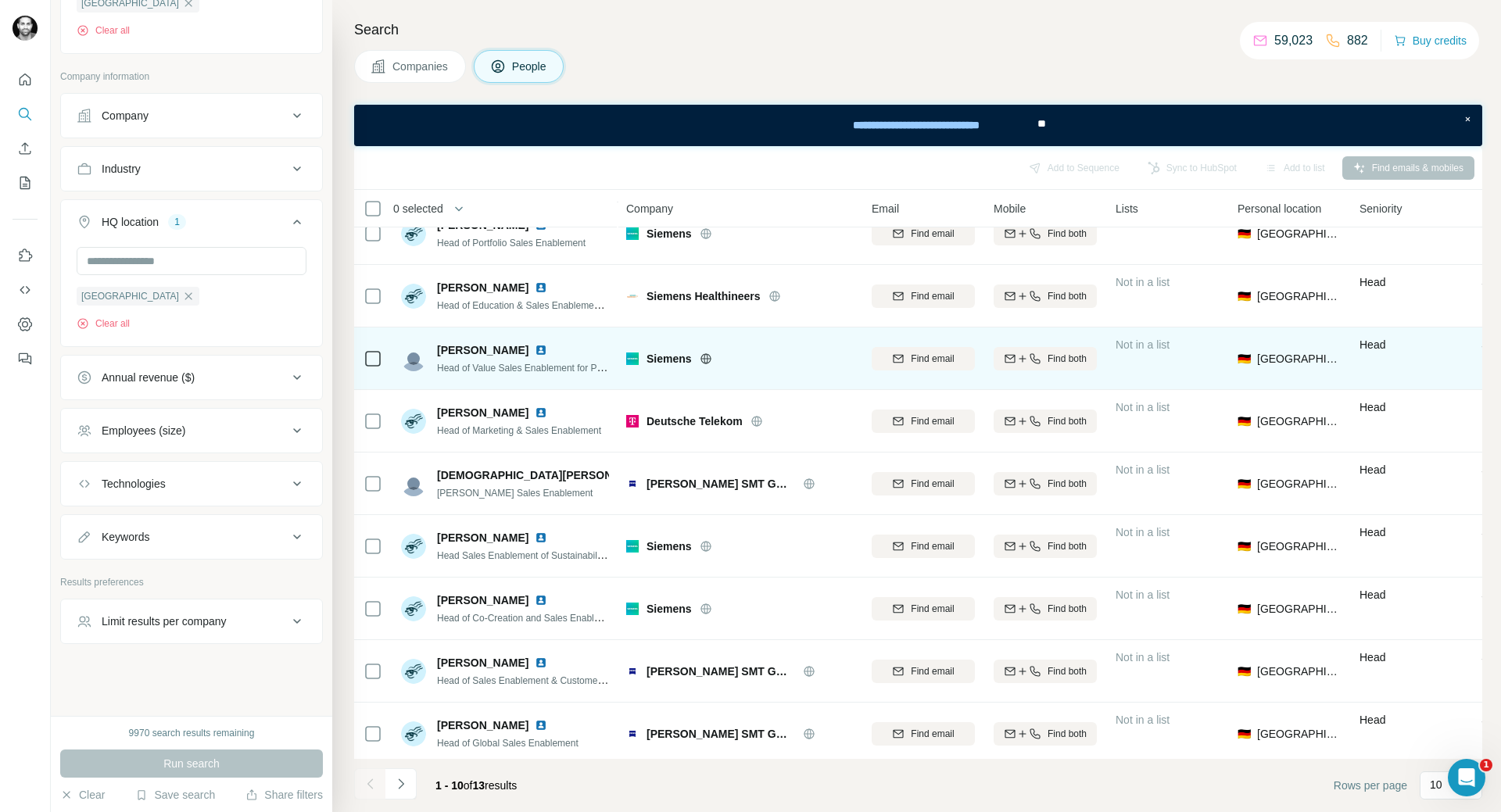
scroll to position [102, 0]
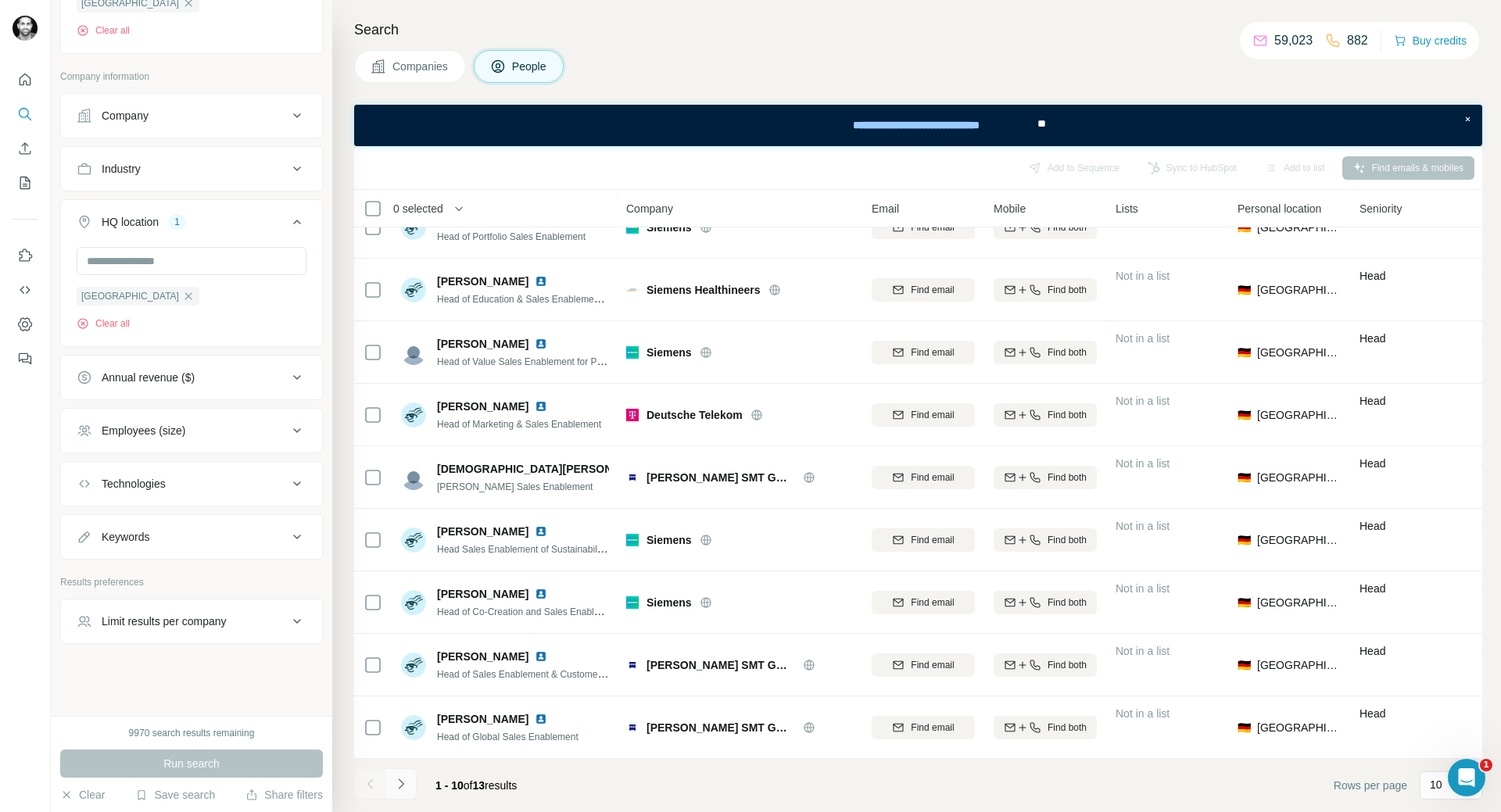
click at [402, 783] on icon "Navigate to next page" at bounding box center [401, 783] width 16 height 16
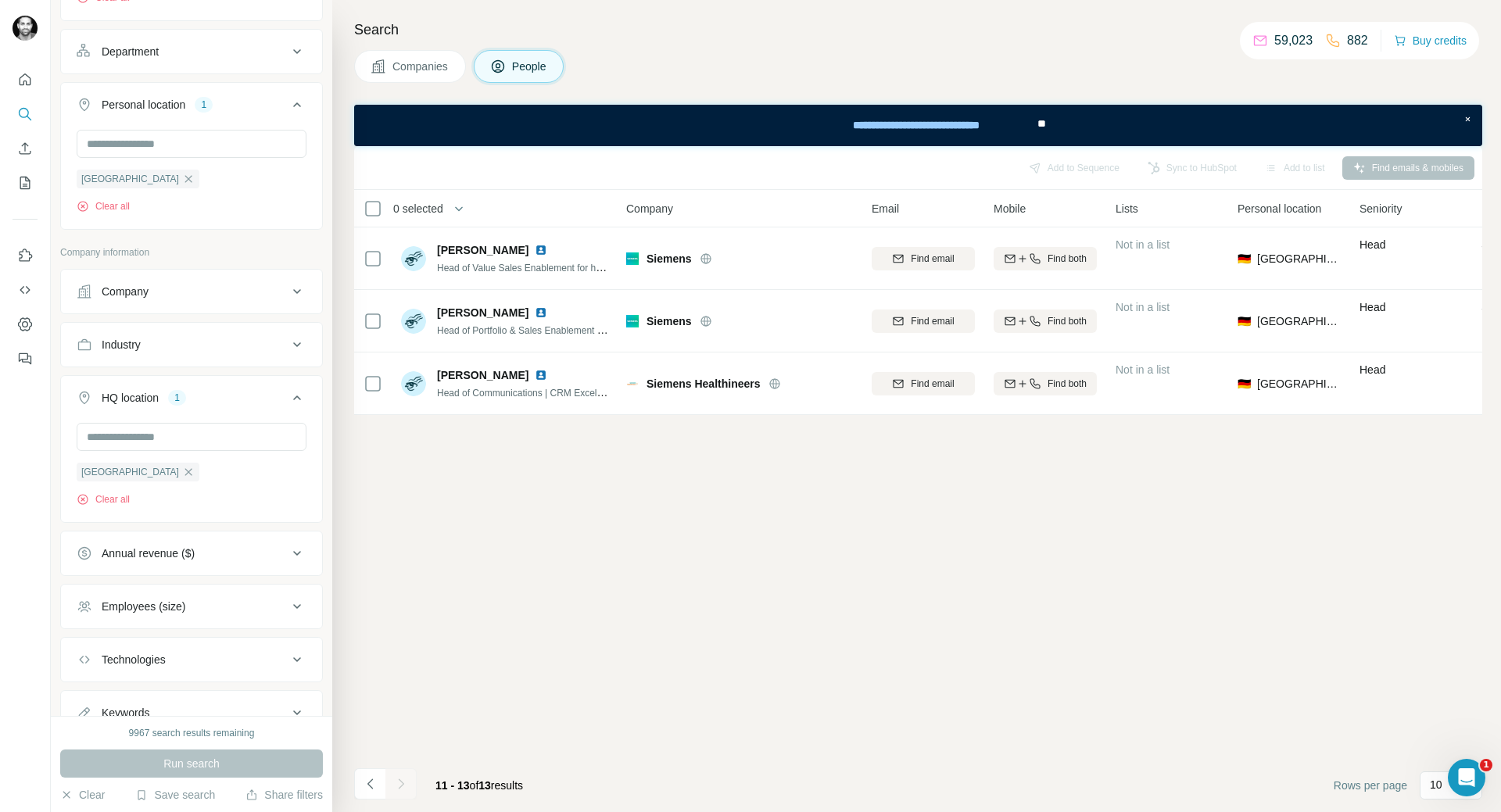
scroll to position [569, 0]
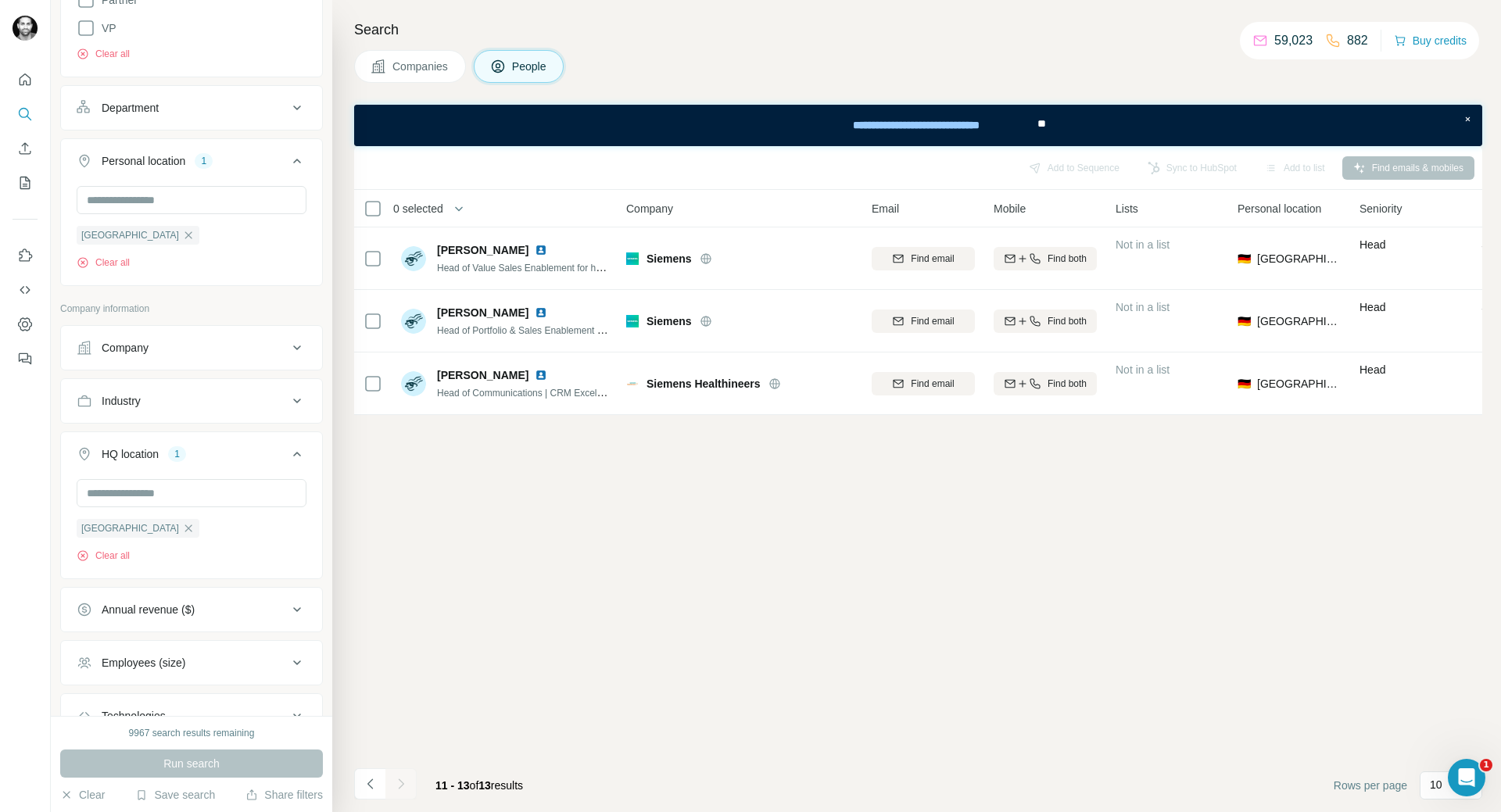
click at [182, 531] on icon "button" at bounding box center [188, 528] width 12 height 12
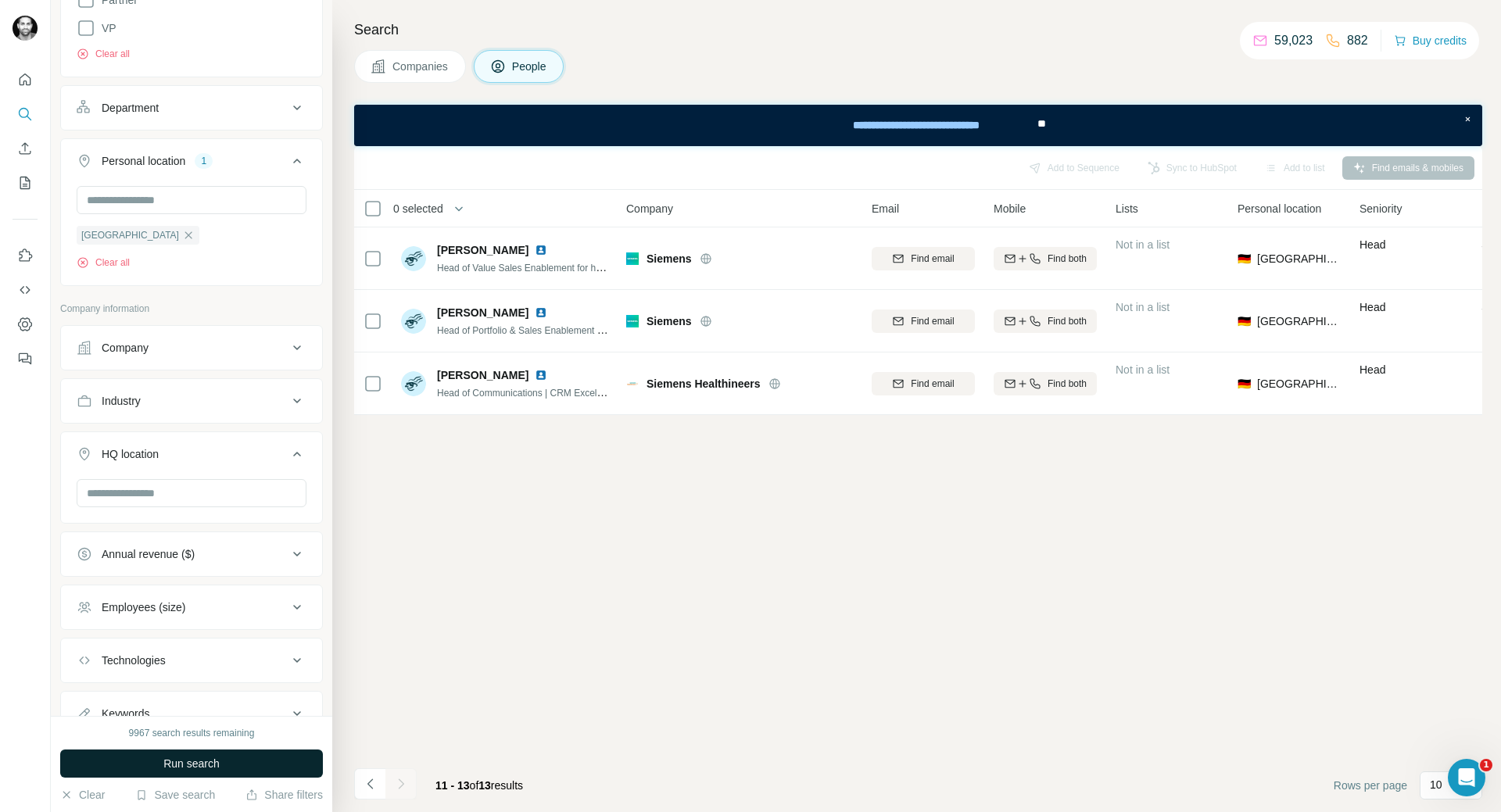
click at [200, 766] on span "Run search" at bounding box center [191, 763] width 57 height 16
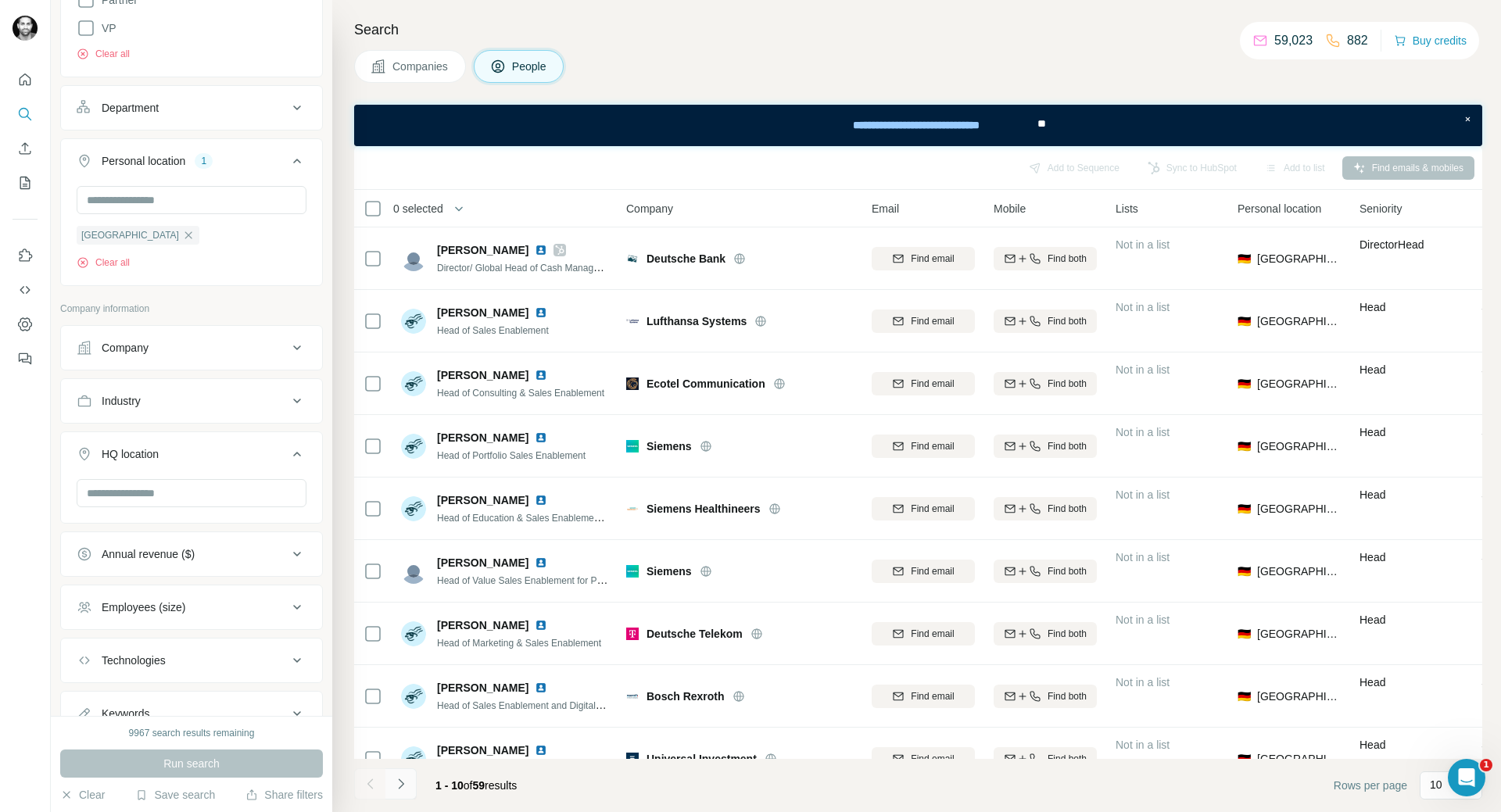
click at [401, 790] on icon "Navigate to next page" at bounding box center [401, 783] width 16 height 16
